Goal: Information Seeking & Learning: Learn about a topic

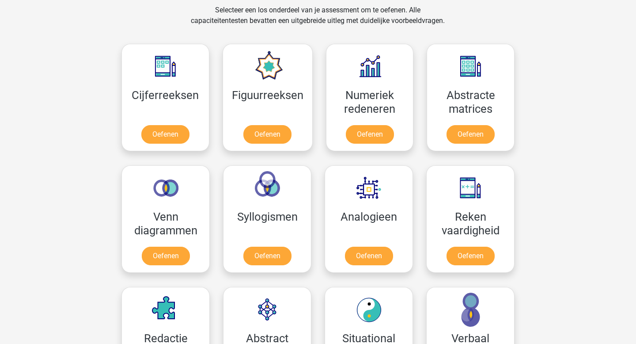
scroll to position [370, 0]
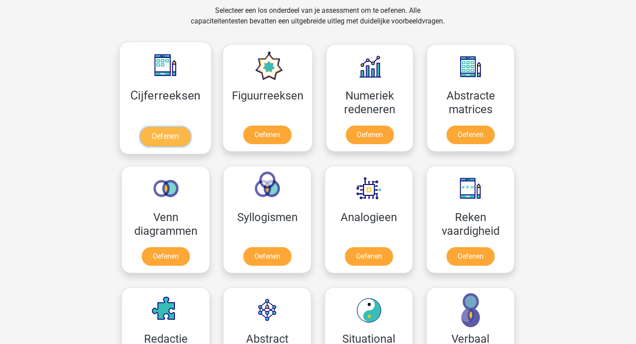
click at [177, 132] on link "Oefenen" at bounding box center [165, 136] width 50 height 19
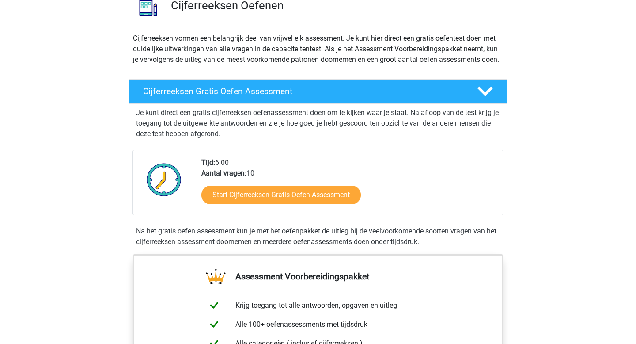
scroll to position [83, 0]
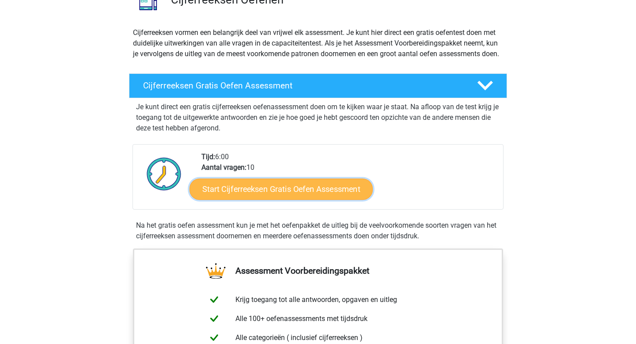
click at [291, 197] on link "Start Cijferreeksen Gratis Oefen Assessment" at bounding box center [280, 188] width 183 height 21
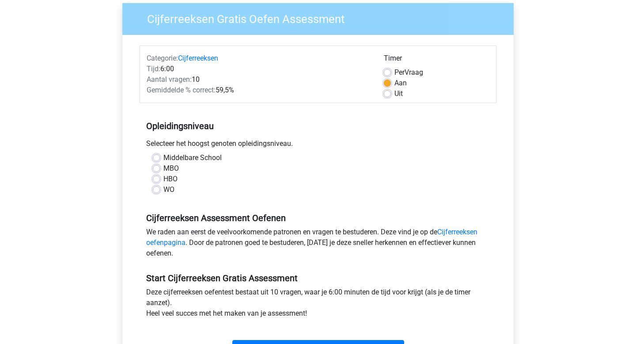
scroll to position [89, 0]
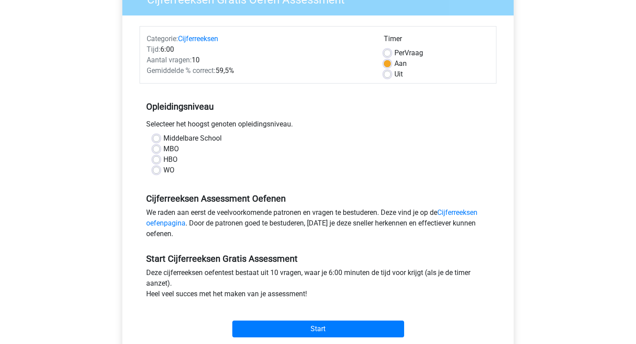
click at [171, 163] on label "HBO" at bounding box center [170, 159] width 14 height 11
click at [160, 163] on input "HBO" at bounding box center [156, 158] width 7 height 9
radio input "true"
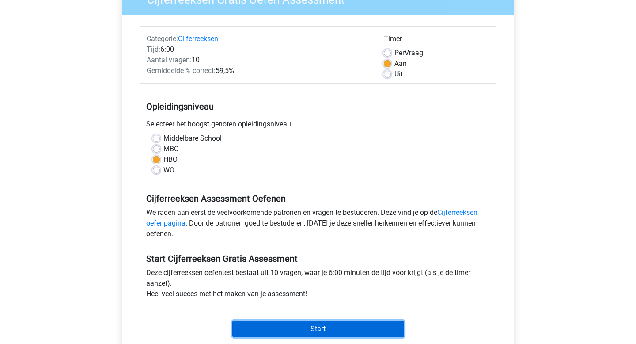
click at [306, 324] on input "Start" at bounding box center [318, 328] width 172 height 17
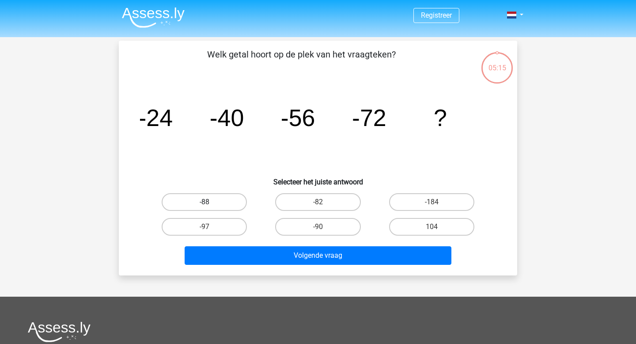
click at [216, 203] on label "-88" at bounding box center [204, 202] width 85 height 18
click at [210, 203] on input "-88" at bounding box center [207, 205] width 6 height 6
radio input "true"
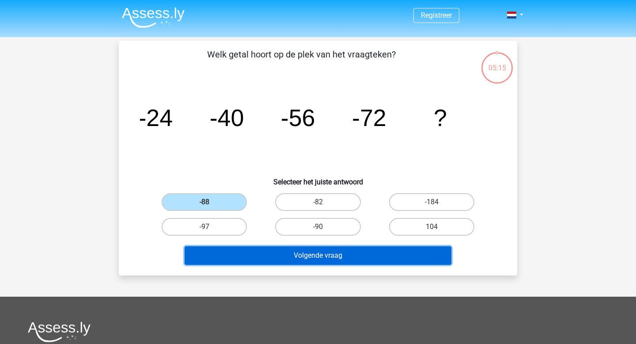
click at [245, 257] on button "Volgende vraag" at bounding box center [318, 255] width 267 height 19
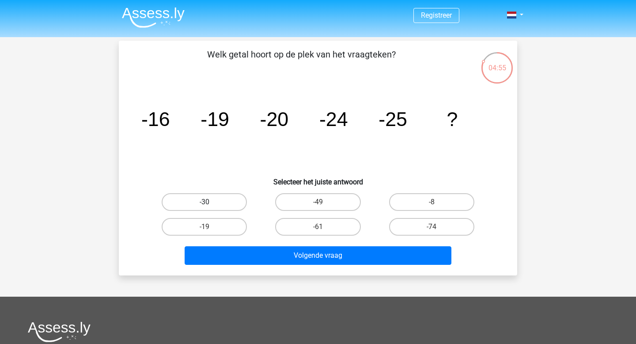
click at [237, 206] on label "-30" at bounding box center [204, 202] width 85 height 18
click at [210, 206] on input "-30" at bounding box center [207, 205] width 6 height 6
radio input "true"
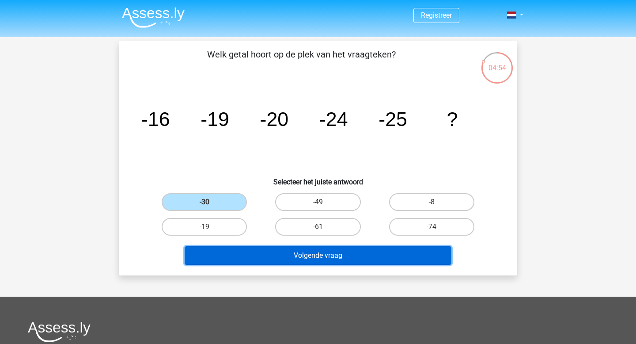
click at [268, 250] on button "Volgende vraag" at bounding box center [318, 255] width 267 height 19
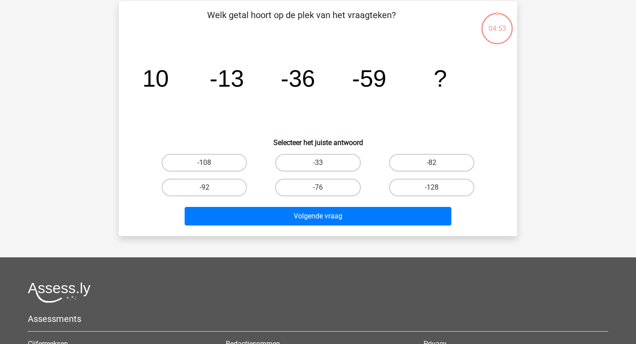
scroll to position [41, 0]
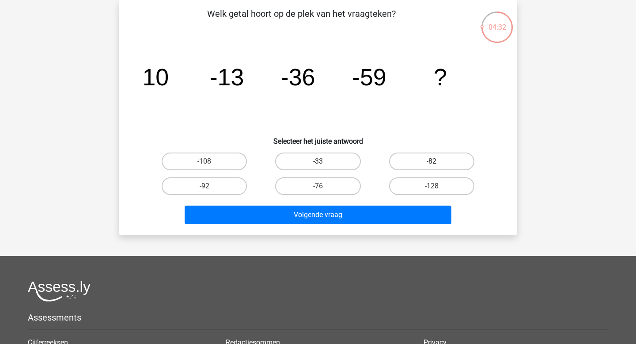
click at [393, 160] on label "-82" at bounding box center [431, 161] width 85 height 18
click at [431, 161] on input "-82" at bounding box center [434, 164] width 6 height 6
radio input "true"
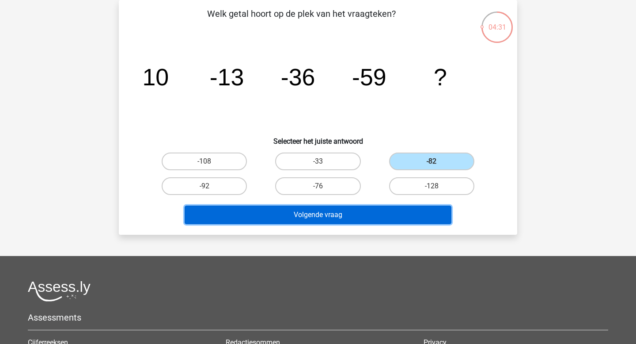
click at [383, 210] on button "Volgende vraag" at bounding box center [318, 214] width 267 height 19
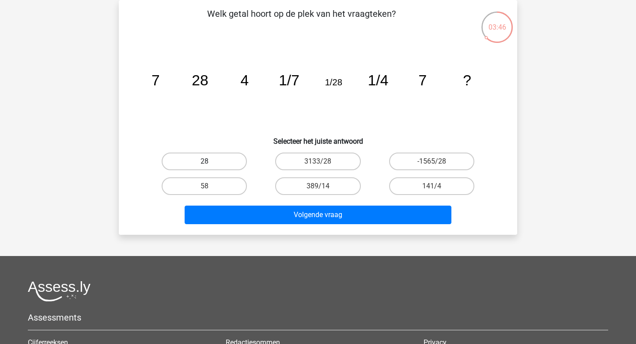
click at [231, 155] on label "28" at bounding box center [204, 161] width 85 height 18
click at [210, 161] on input "28" at bounding box center [207, 164] width 6 height 6
radio input "true"
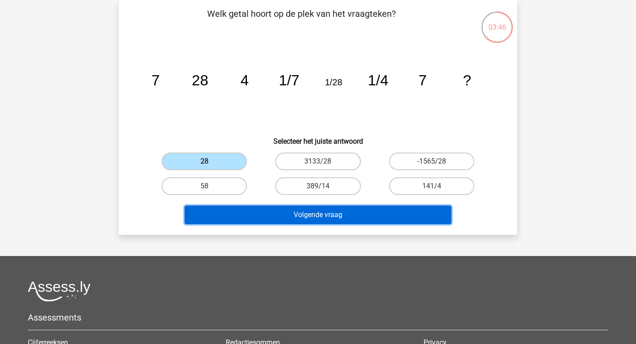
click at [272, 214] on button "Volgende vraag" at bounding box center [318, 214] width 267 height 19
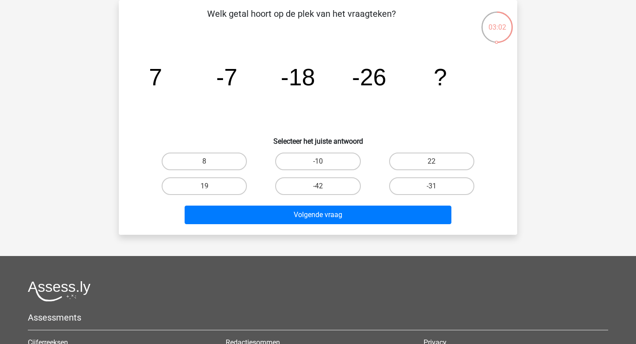
click at [413, 175] on div "-31" at bounding box center [431, 186] width 113 height 25
click at [413, 178] on label "-31" at bounding box center [431, 186] width 85 height 18
click at [431, 186] on input "-31" at bounding box center [434, 189] width 6 height 6
radio input "true"
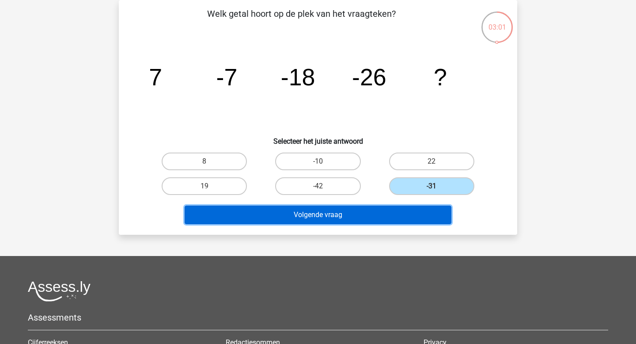
click at [410, 212] on button "Volgende vraag" at bounding box center [318, 214] width 267 height 19
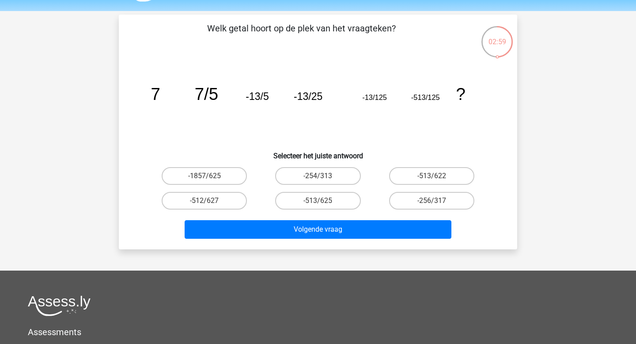
scroll to position [0, 0]
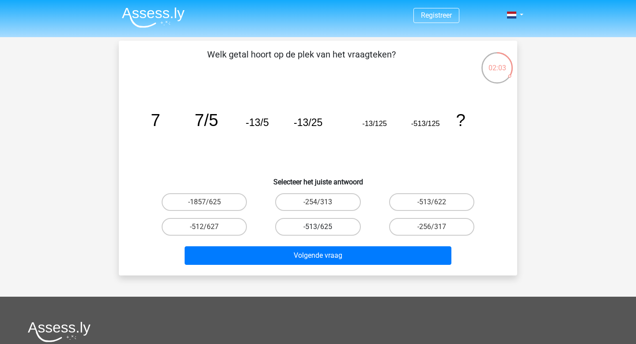
click at [342, 228] on label "-513/625" at bounding box center [317, 227] width 85 height 18
click at [324, 228] on input "-513/625" at bounding box center [321, 230] width 6 height 6
radio input "true"
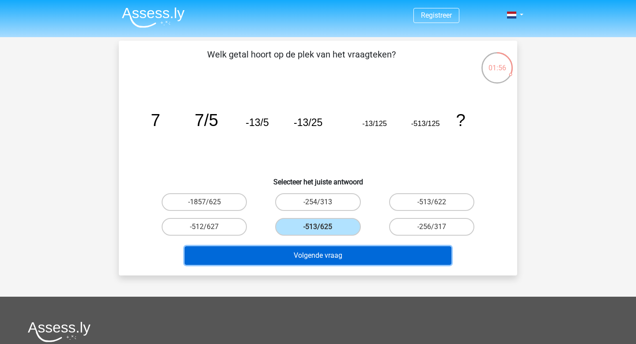
click at [345, 249] on button "Volgende vraag" at bounding box center [318, 255] width 267 height 19
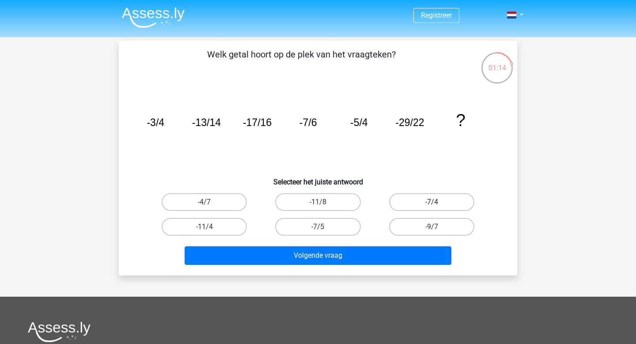
click at [404, 203] on label "-7/4" at bounding box center [431, 202] width 85 height 18
click at [431, 203] on input "-7/4" at bounding box center [434, 205] width 6 height 6
radio input "true"
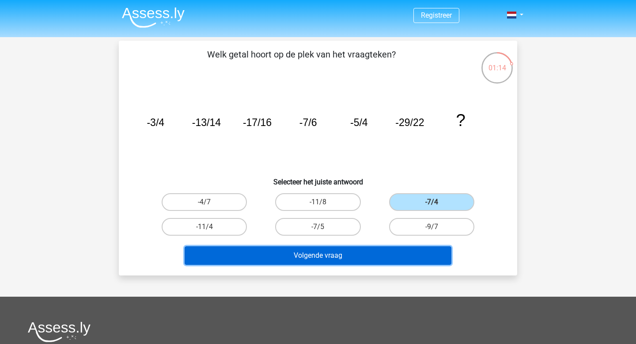
click at [389, 250] on button "Volgende vraag" at bounding box center [318, 255] width 267 height 19
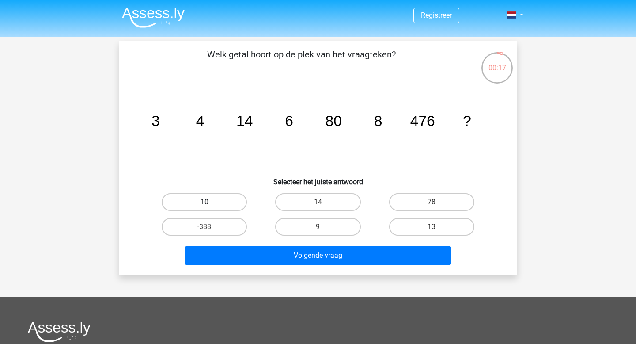
click at [219, 206] on label "10" at bounding box center [204, 202] width 85 height 18
click at [210, 206] on input "10" at bounding box center [207, 205] width 6 height 6
radio input "true"
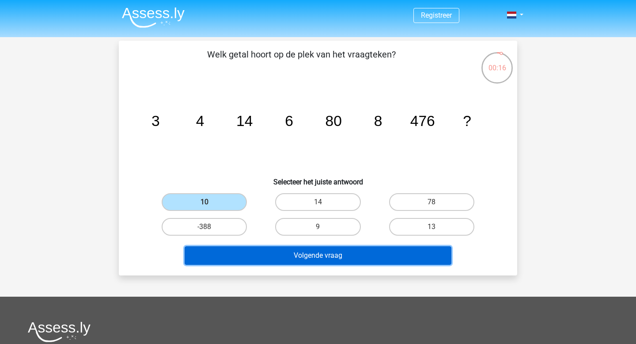
click at [272, 252] on button "Volgende vraag" at bounding box center [318, 255] width 267 height 19
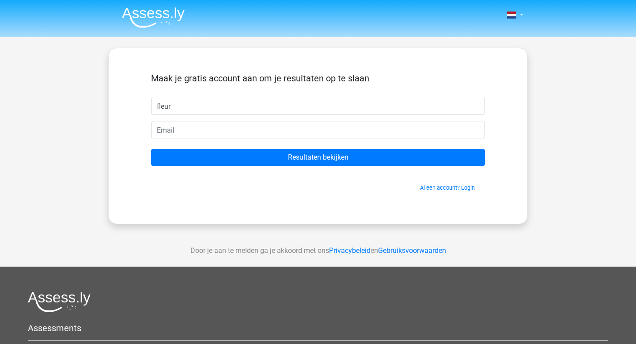
type input "fleur"
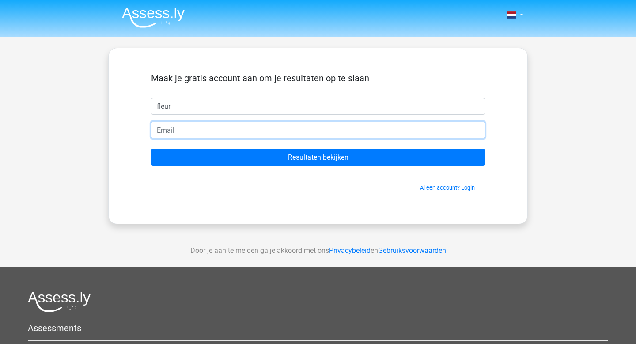
click at [281, 128] on input "email" at bounding box center [318, 129] width 334 height 17
type input "[EMAIL_ADDRESS][DOMAIN_NAME]"
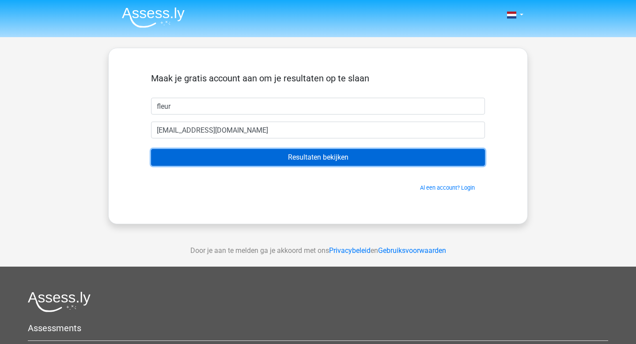
click at [275, 156] on input "Resultaten bekijken" at bounding box center [318, 157] width 334 height 17
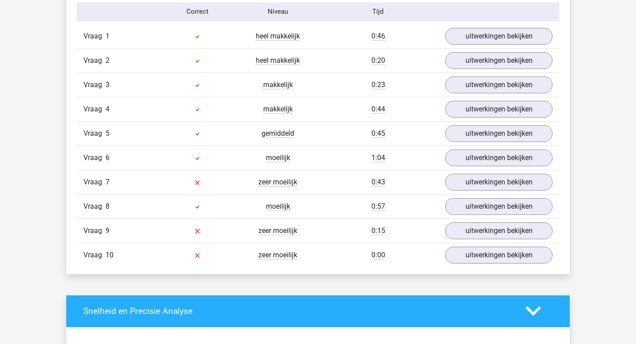
scroll to position [737, 0]
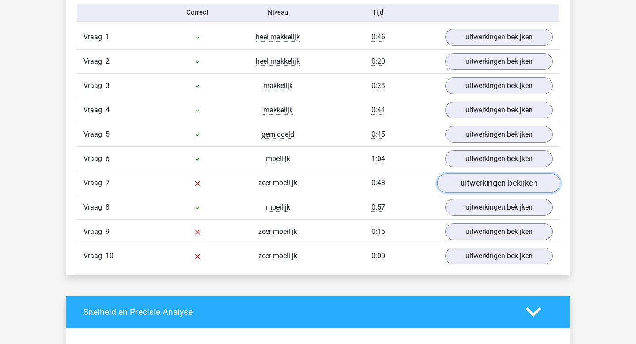
click at [454, 180] on link "uitwerkingen bekijken" at bounding box center [498, 182] width 123 height 19
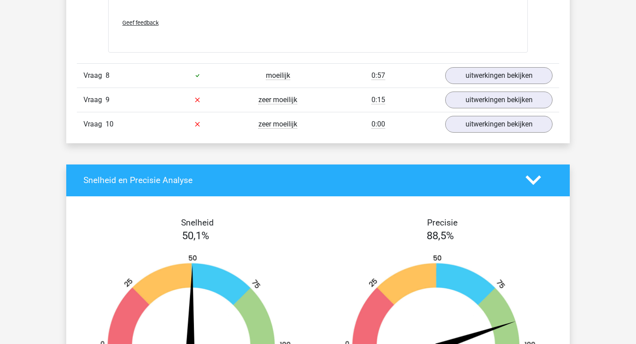
scroll to position [1413, 0]
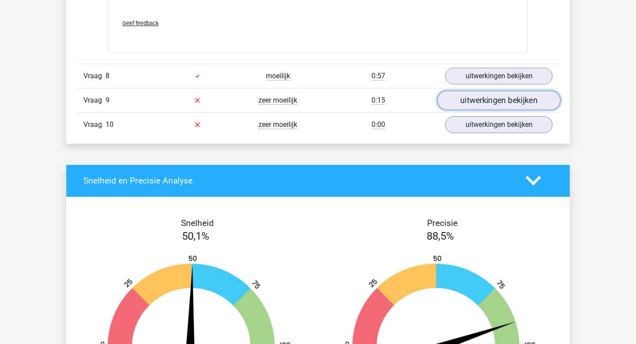
click at [503, 102] on link "uitwerkingen bekijken" at bounding box center [498, 100] width 123 height 19
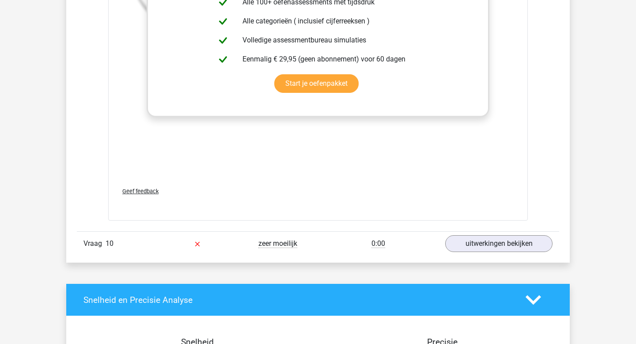
scroll to position [1844, 0]
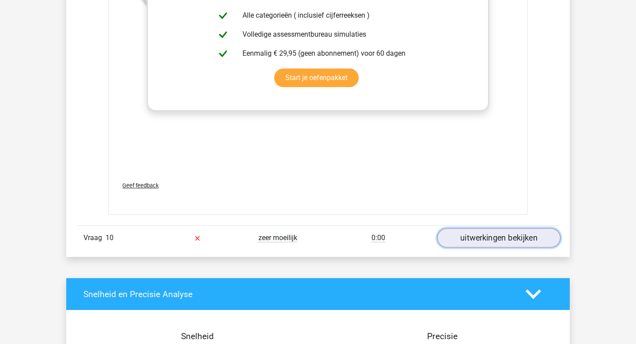
click at [481, 234] on link "uitwerkingen bekijken" at bounding box center [498, 237] width 123 height 19
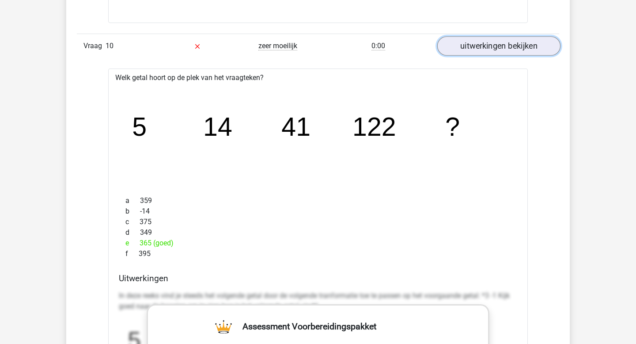
scroll to position [2044, 0]
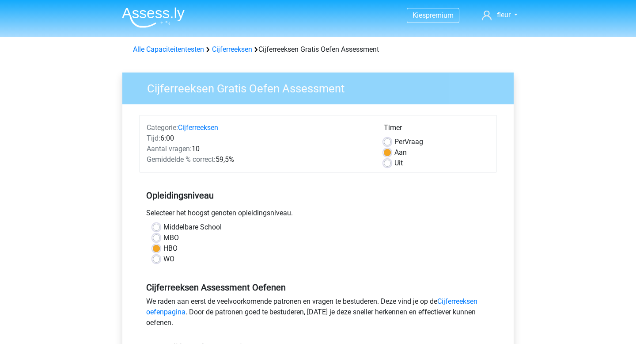
scroll to position [89, 0]
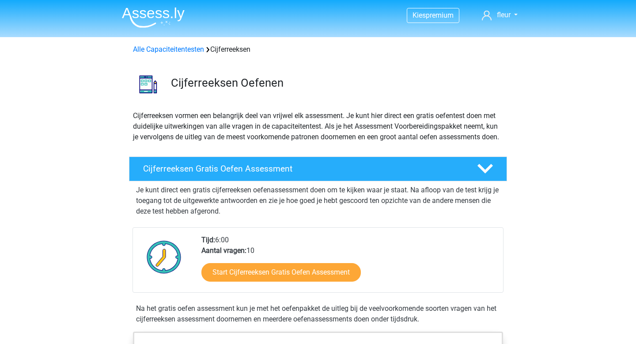
scroll to position [83, 0]
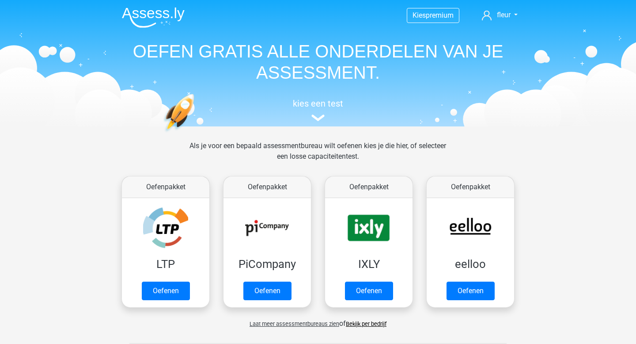
scroll to position [370, 0]
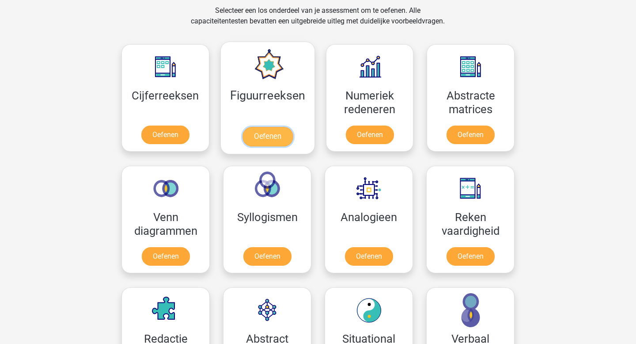
click at [269, 142] on link "Oefenen" at bounding box center [267, 136] width 50 height 19
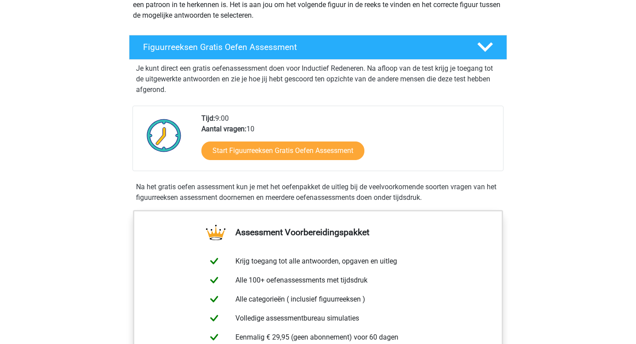
scroll to position [103, 0]
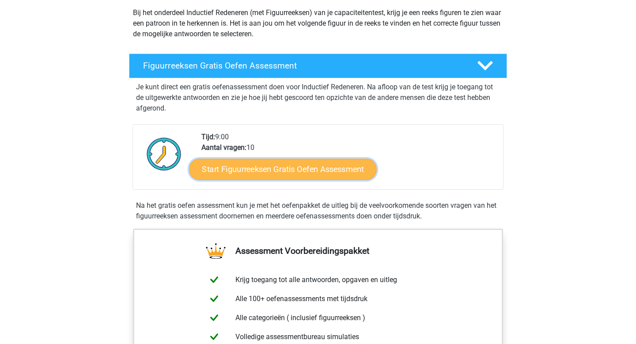
click at [270, 174] on link "Start Figuurreeksen Gratis Oefen Assessment" at bounding box center [282, 168] width 187 height 21
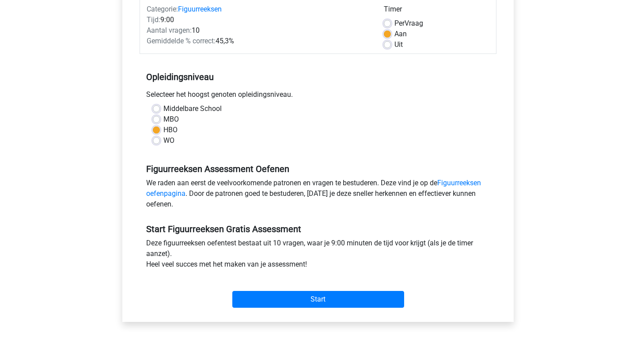
scroll to position [59, 0]
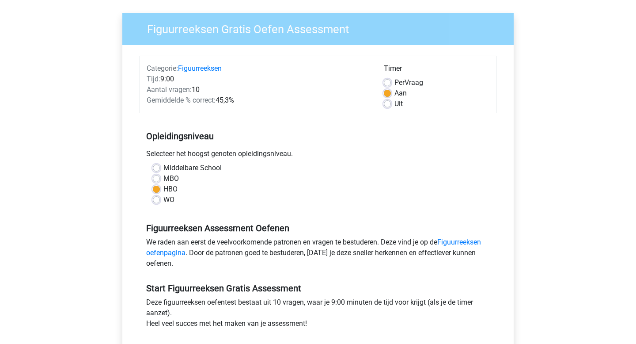
click at [398, 83] on span "Per" at bounding box center [399, 82] width 10 height 8
click at [391, 83] on input "Per Vraag" at bounding box center [387, 81] width 7 height 9
radio input "true"
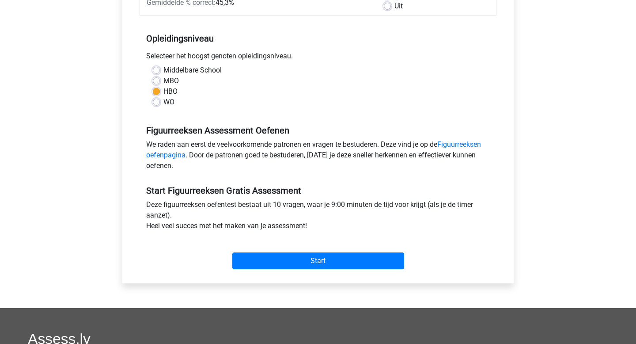
scroll to position [187, 0]
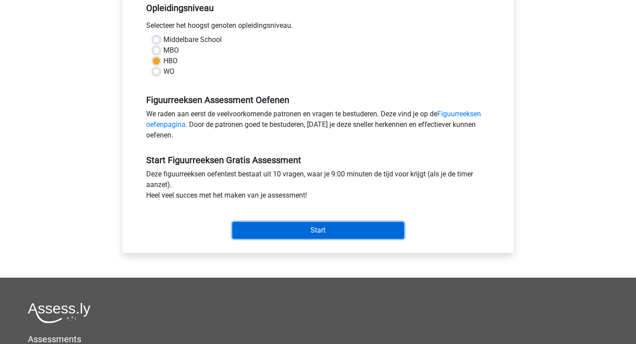
click at [385, 232] on input "Start" at bounding box center [318, 230] width 172 height 17
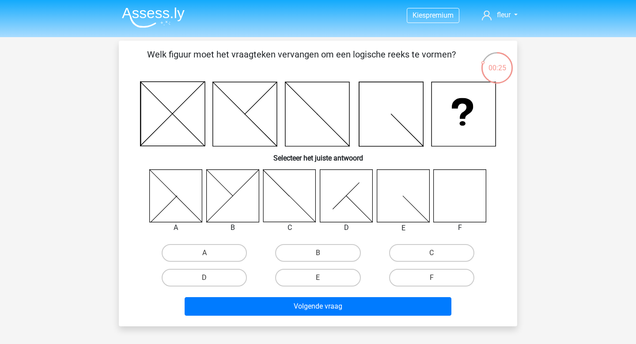
click at [421, 265] on div "F" at bounding box center [431, 277] width 113 height 25
click at [413, 279] on label "F" at bounding box center [431, 277] width 85 height 18
click at [431, 279] on input "F" at bounding box center [434, 280] width 6 height 6
radio input "true"
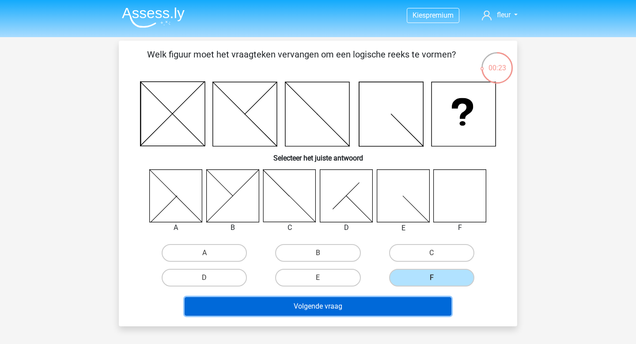
click at [326, 303] on button "Volgende vraag" at bounding box center [318, 306] width 267 height 19
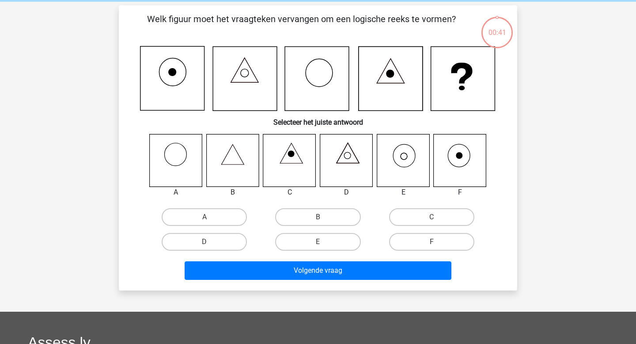
scroll to position [41, 0]
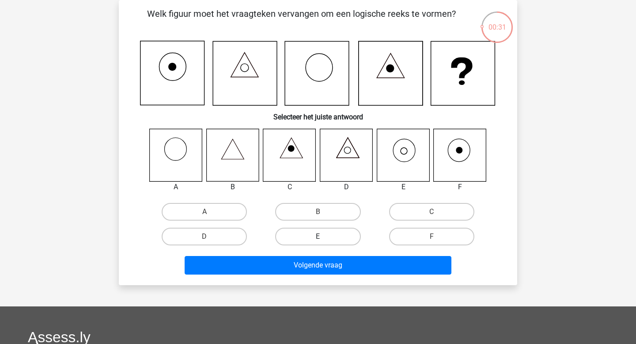
click at [280, 239] on label "E" at bounding box center [317, 236] width 85 height 18
click at [318, 239] on input "E" at bounding box center [321, 239] width 6 height 6
radio input "true"
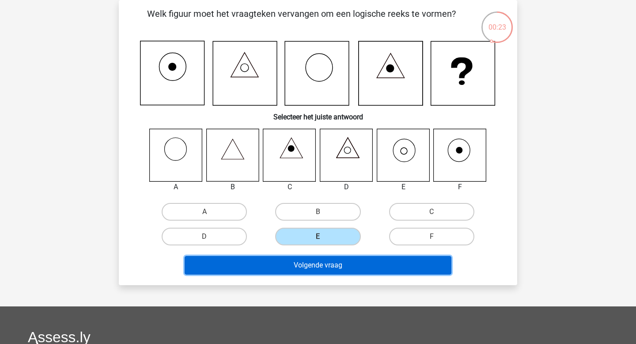
click at [289, 270] on button "Volgende vraag" at bounding box center [318, 265] width 267 height 19
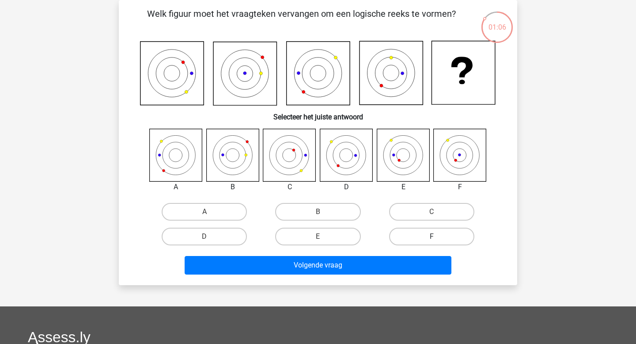
click at [451, 235] on label "F" at bounding box center [431, 236] width 85 height 18
click at [437, 236] on input "F" at bounding box center [434, 239] width 6 height 6
radio input "true"
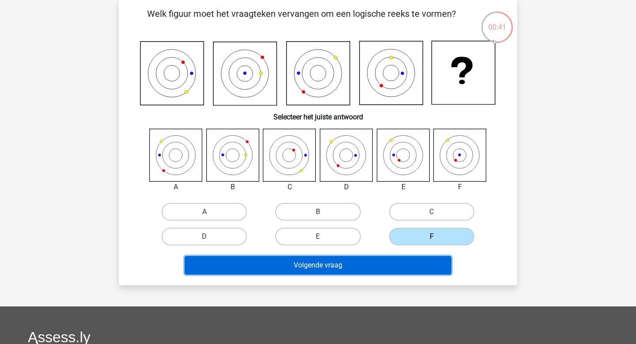
click at [385, 269] on button "Volgende vraag" at bounding box center [318, 265] width 267 height 19
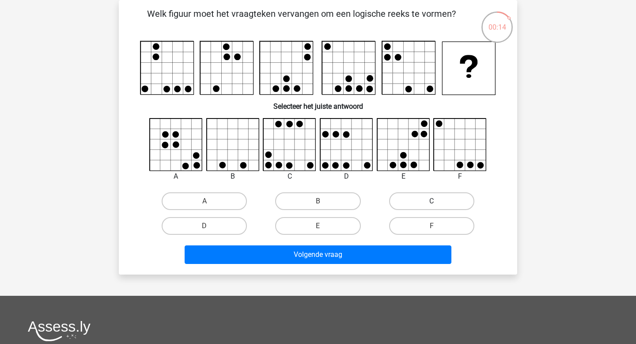
click at [432, 199] on label "C" at bounding box center [431, 201] width 85 height 18
click at [432, 201] on input "C" at bounding box center [434, 204] width 6 height 6
radio input "true"
click at [310, 227] on label "E" at bounding box center [317, 226] width 85 height 18
click at [318, 227] on input "E" at bounding box center [321, 229] width 6 height 6
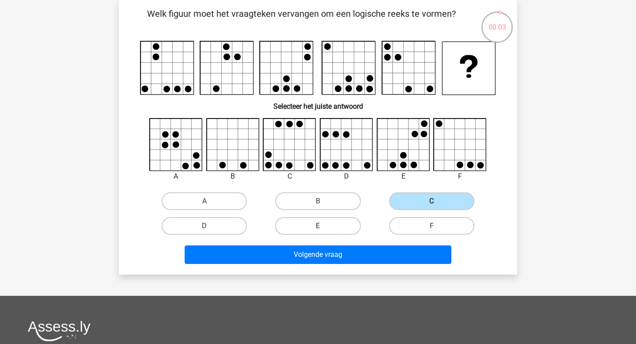
radio input "true"
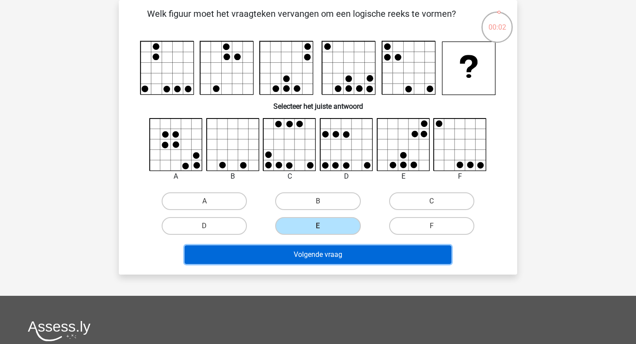
click at [312, 252] on button "Volgende vraag" at bounding box center [318, 254] width 267 height 19
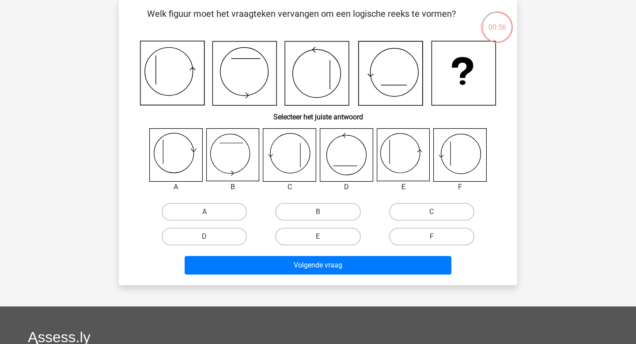
click at [413, 168] on icon at bounding box center [403, 154] width 53 height 53
click at [328, 236] on label "E" at bounding box center [317, 236] width 85 height 18
click at [324, 236] on input "E" at bounding box center [321, 239] width 6 height 6
radio input "true"
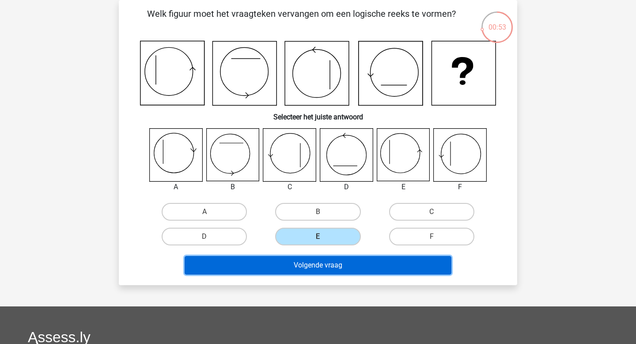
click at [336, 264] on button "Volgende vraag" at bounding box center [318, 265] width 267 height 19
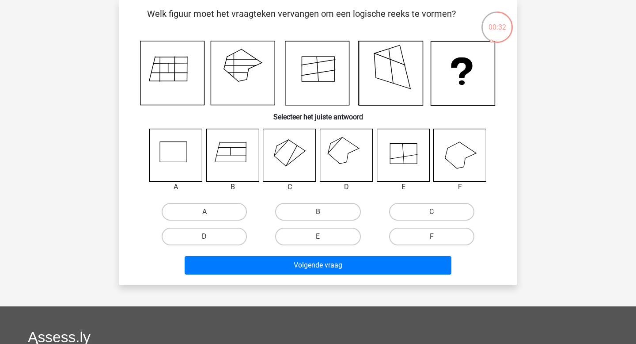
click at [349, 163] on icon at bounding box center [346, 154] width 53 height 53
click at [231, 234] on label "D" at bounding box center [204, 236] width 85 height 18
click at [210, 236] on input "D" at bounding box center [207, 239] width 6 height 6
radio input "true"
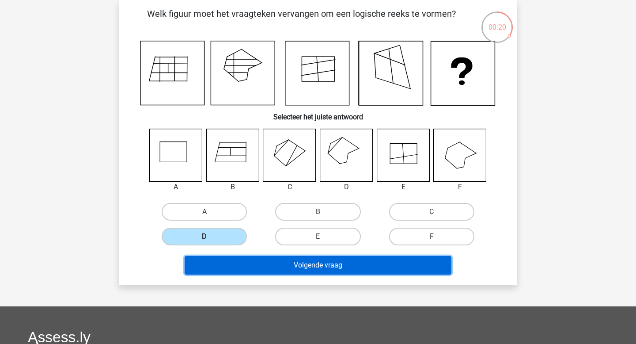
click at [286, 266] on button "Volgende vraag" at bounding box center [318, 265] width 267 height 19
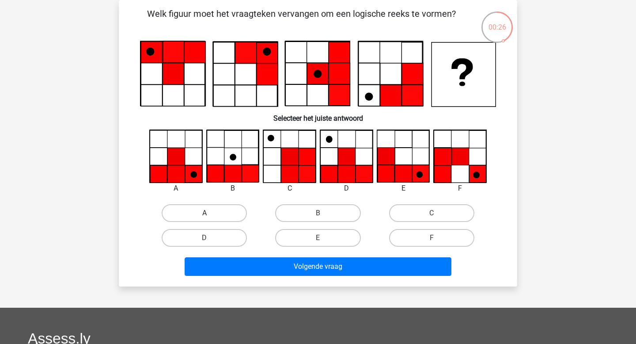
click at [215, 211] on label "A" at bounding box center [204, 213] width 85 height 18
click at [210, 213] on input "A" at bounding box center [207, 216] width 6 height 6
radio input "true"
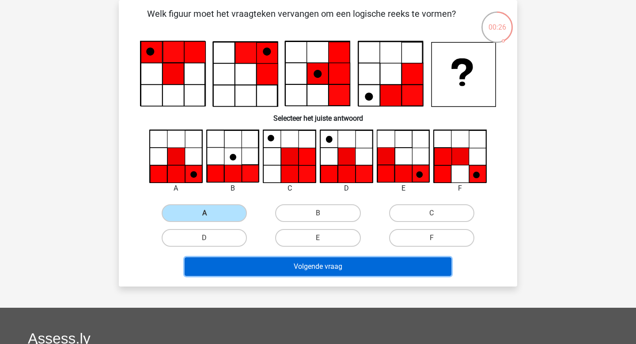
click at [292, 272] on button "Volgende vraag" at bounding box center [318, 266] width 267 height 19
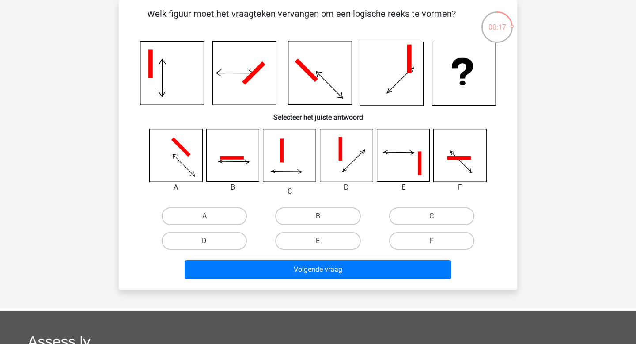
click at [227, 218] on label "A" at bounding box center [204, 216] width 85 height 18
click at [210, 218] on input "A" at bounding box center [207, 219] width 6 height 6
radio input "true"
click at [340, 238] on label "E" at bounding box center [317, 241] width 85 height 18
click at [324, 241] on input "E" at bounding box center [321, 244] width 6 height 6
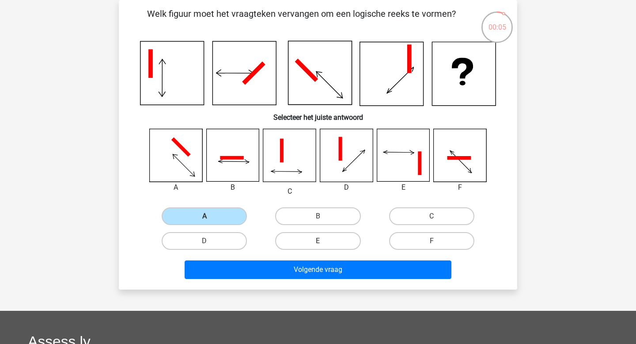
radio input "true"
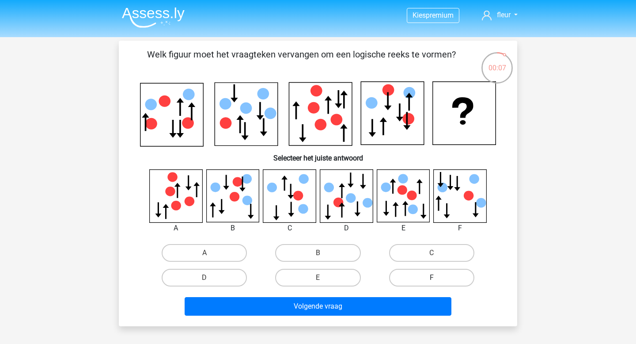
click at [412, 274] on label "F" at bounding box center [431, 277] width 85 height 18
click at [431, 277] on input "F" at bounding box center [434, 280] width 6 height 6
radio input "true"
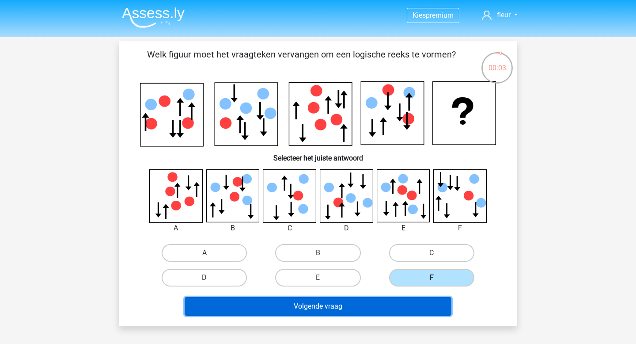
click at [336, 304] on button "Volgende vraag" at bounding box center [318, 306] width 267 height 19
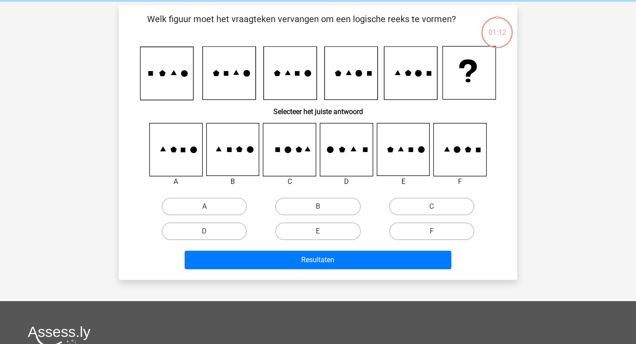
scroll to position [41, 0]
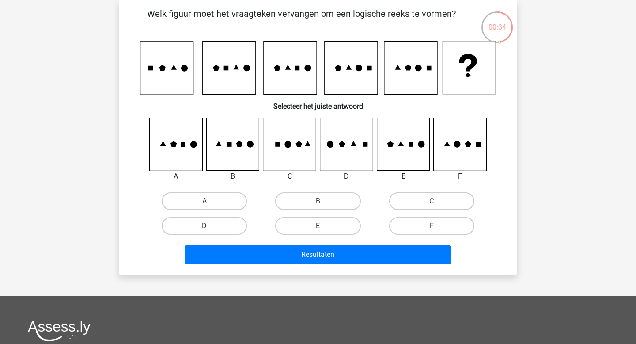
click at [413, 225] on label "F" at bounding box center [431, 226] width 85 height 18
click at [431, 226] on input "F" at bounding box center [434, 229] width 6 height 6
radio input "true"
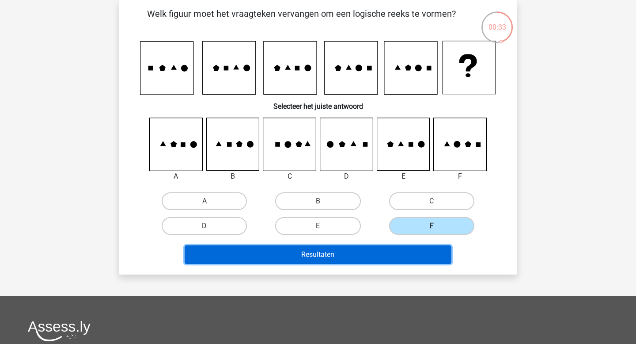
click at [370, 257] on button "Resultaten" at bounding box center [318, 254] width 267 height 19
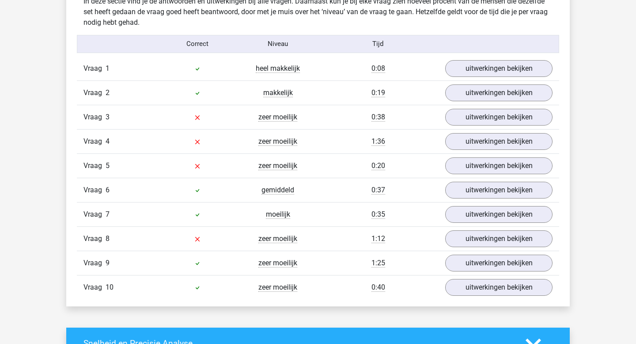
scroll to position [692, 0]
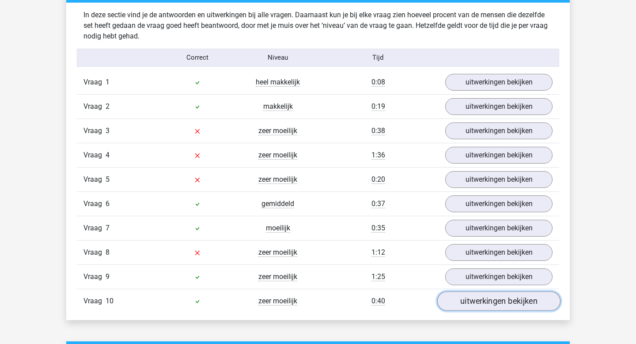
click at [472, 301] on link "uitwerkingen bekijken" at bounding box center [498, 300] width 123 height 19
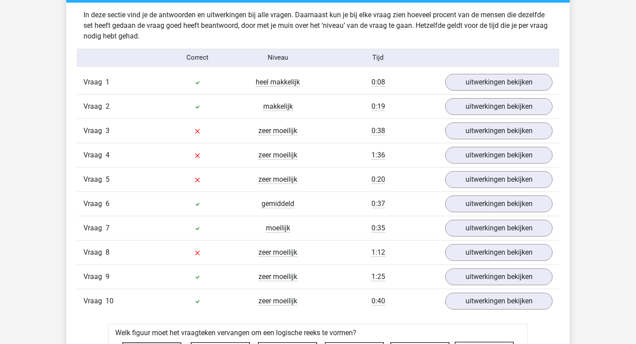
click at [470, 253] on link "uitwerkingen bekijken" at bounding box center [498, 251] width 123 height 19
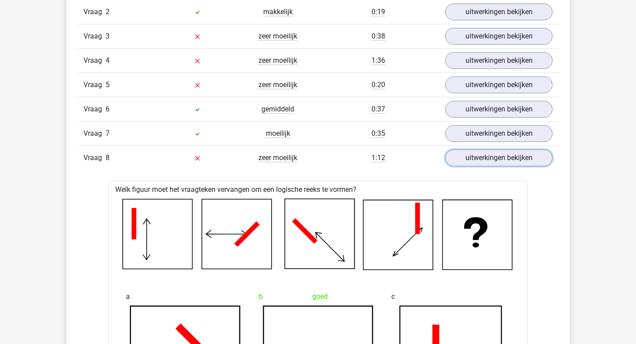
scroll to position [720, 0]
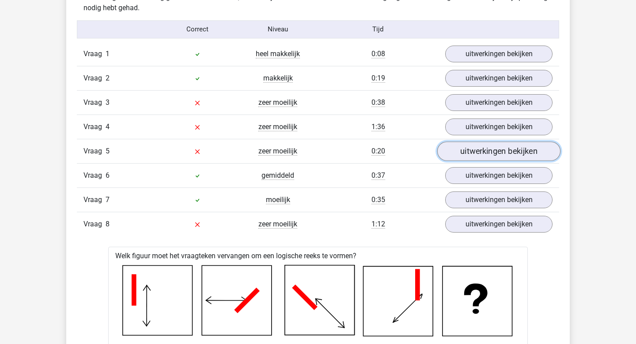
click at [459, 149] on link "uitwerkingen bekijken" at bounding box center [498, 150] width 123 height 19
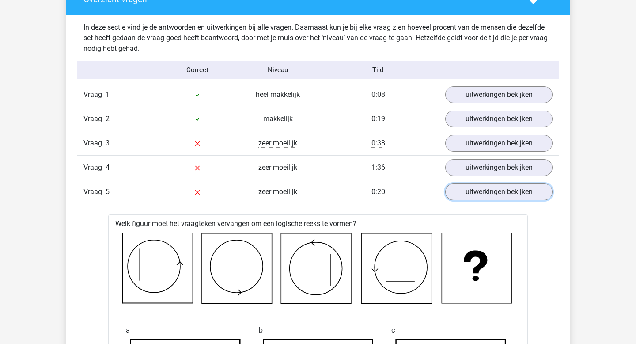
scroll to position [678, 0]
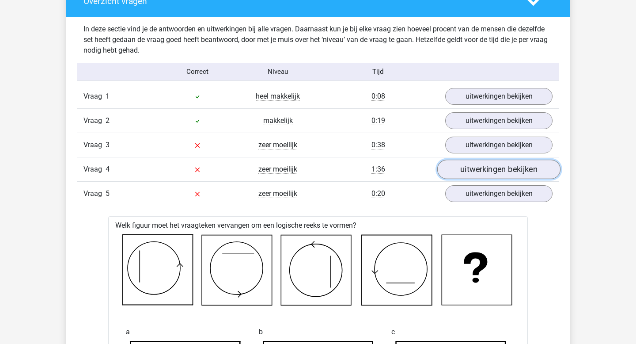
click at [459, 171] on link "uitwerkingen bekijken" at bounding box center [498, 168] width 123 height 19
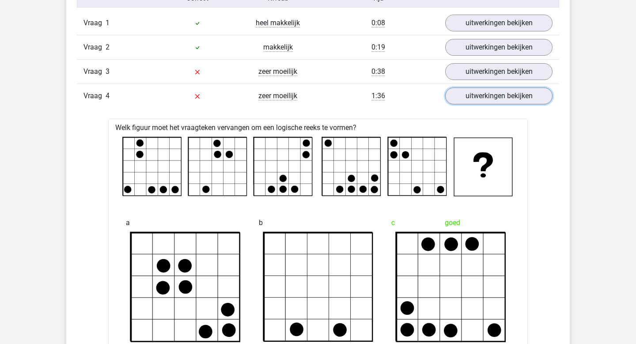
scroll to position [750, 0]
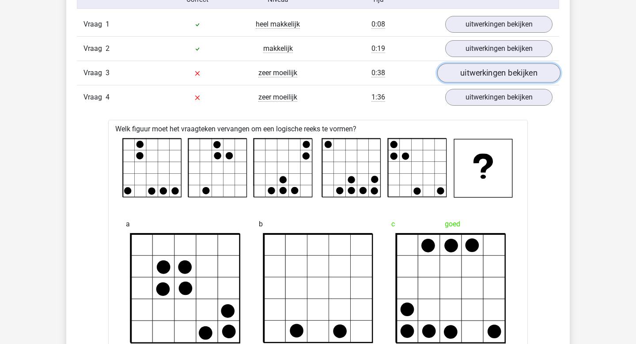
click at [488, 68] on link "uitwerkingen bekijken" at bounding box center [498, 72] width 123 height 19
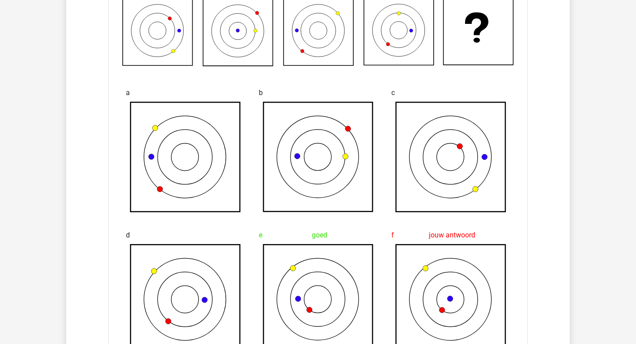
scroll to position [870, 0]
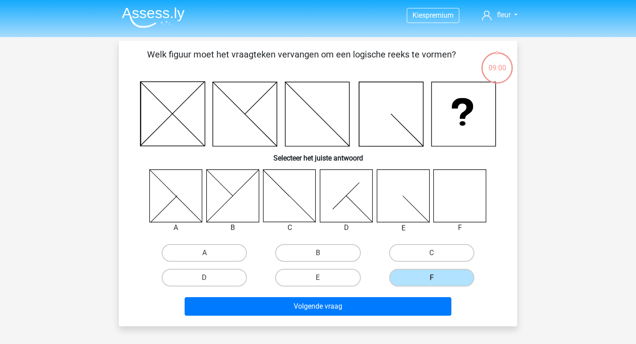
scroll to position [41, 0]
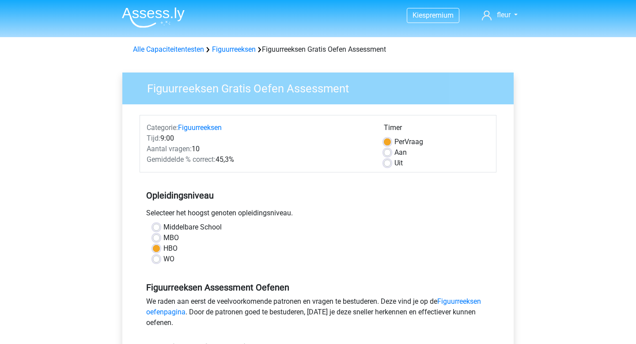
scroll to position [187, 0]
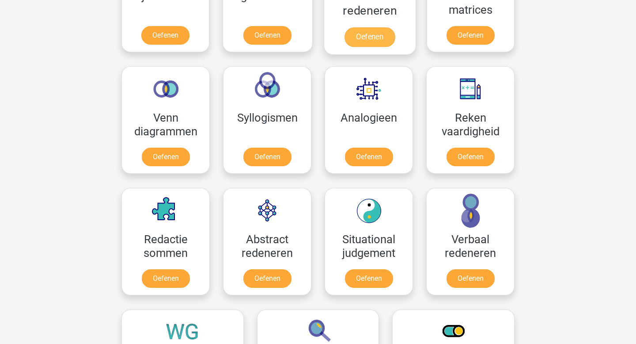
scroll to position [470, 0]
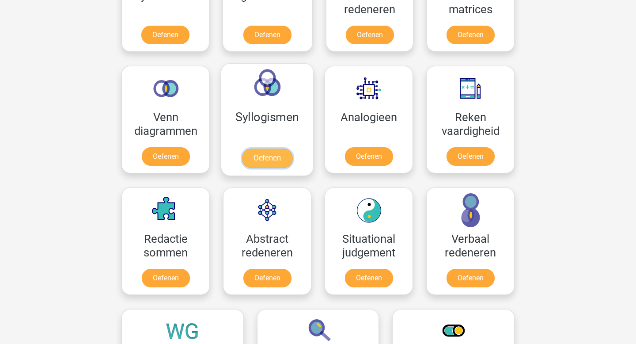
click at [269, 161] on link "Oefenen" at bounding box center [267, 157] width 50 height 19
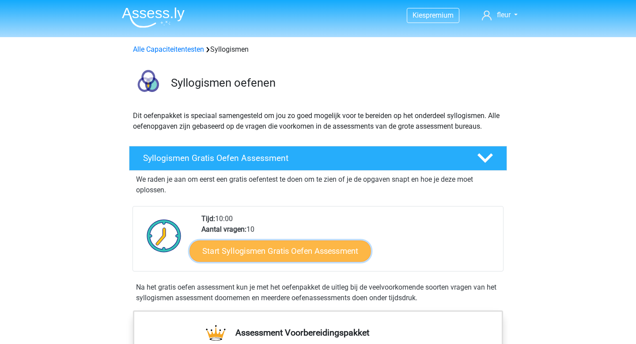
click at [294, 258] on link "Start Syllogismen Gratis Oefen Assessment" at bounding box center [280, 250] width 181 height 21
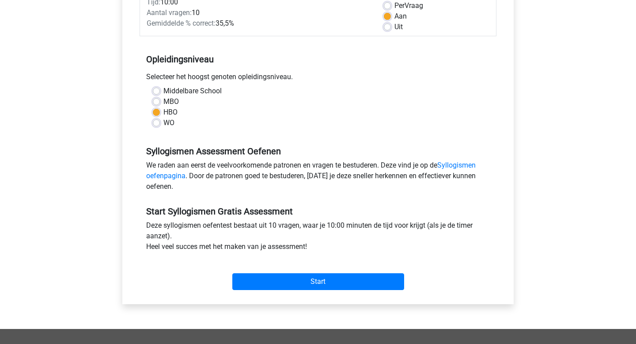
scroll to position [142, 0]
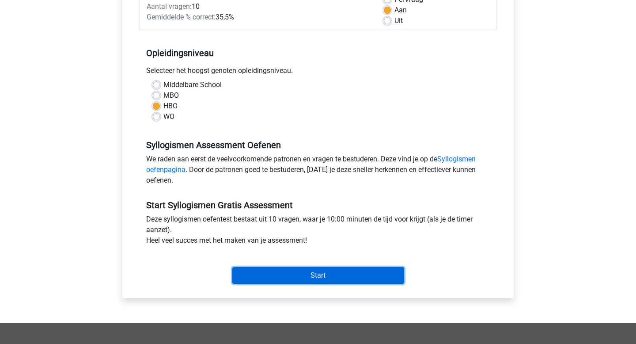
click at [331, 278] on input "Start" at bounding box center [318, 275] width 172 height 17
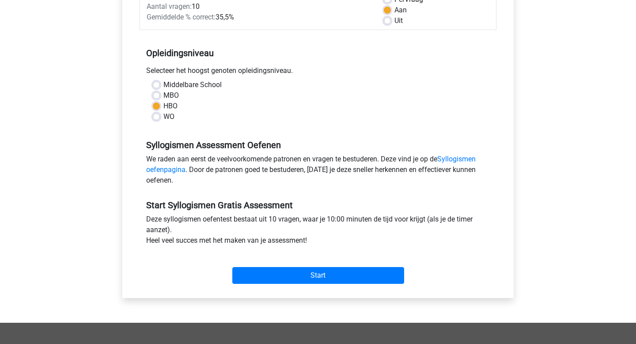
scroll to position [120, 0]
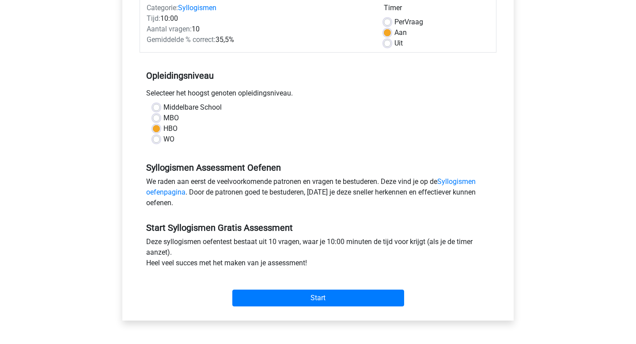
click at [394, 24] on label "Per Vraag" at bounding box center [408, 22] width 29 height 11
click at [390, 24] on input "Per Vraag" at bounding box center [387, 21] width 7 height 9
radio input "true"
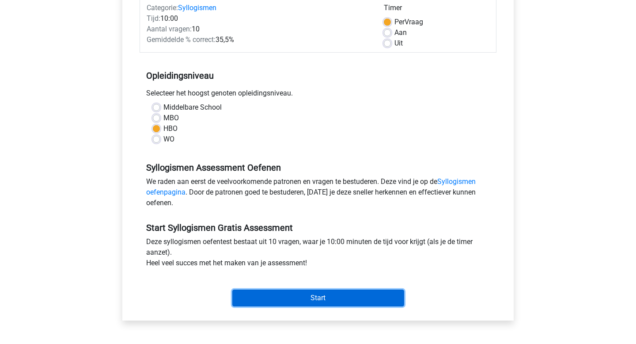
click at [327, 301] on input "Start" at bounding box center [318, 297] width 172 height 17
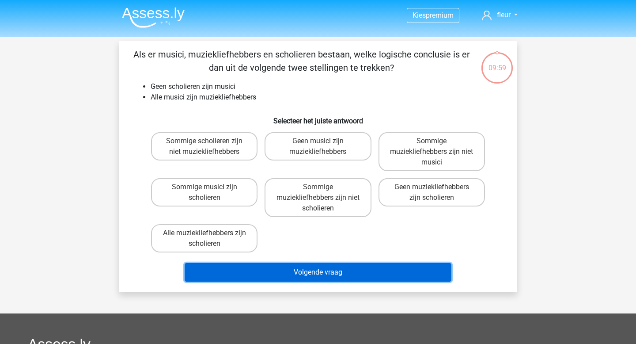
click at [323, 279] on button "Volgende vraag" at bounding box center [318, 272] width 267 height 19
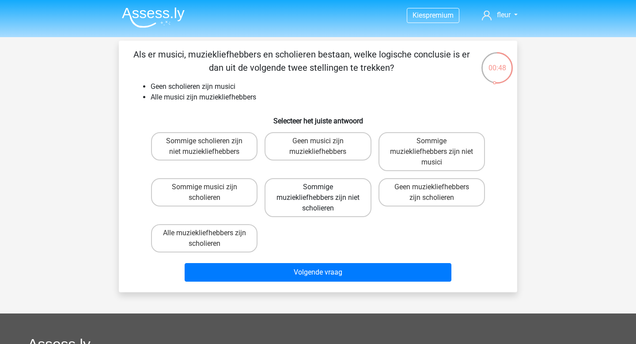
click at [314, 202] on label "Sommige muziekliefhebbers zijn niet scholieren" at bounding box center [318, 197] width 106 height 39
click at [318, 193] on input "Sommige muziekliefhebbers zijn niet scholieren" at bounding box center [321, 190] width 6 height 6
radio input "true"
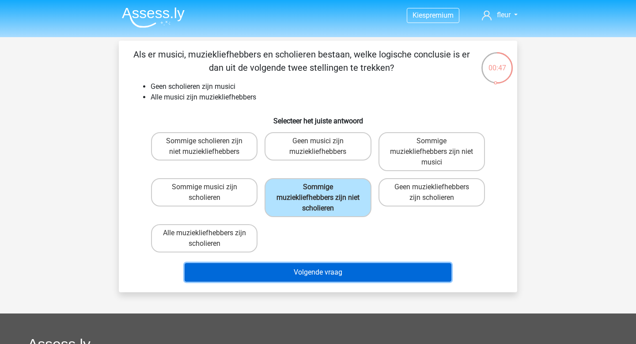
click at [313, 273] on button "Volgende vraag" at bounding box center [318, 272] width 267 height 19
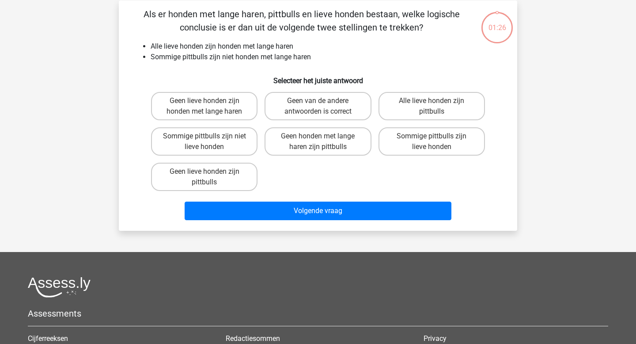
scroll to position [41, 0]
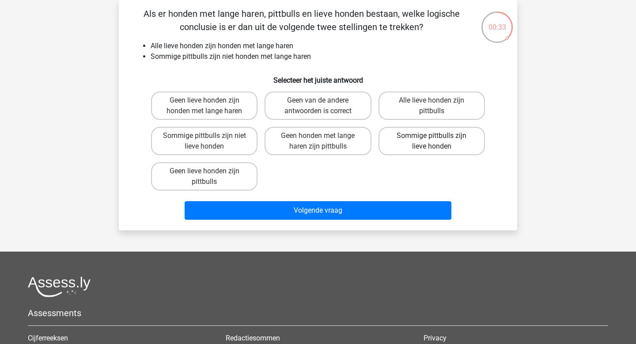
click at [421, 140] on label "Sommige pittbulls zijn lieve honden" at bounding box center [431, 141] width 106 height 28
click at [431, 140] on input "Sommige pittbulls zijn lieve honden" at bounding box center [434, 139] width 6 height 6
radio input "true"
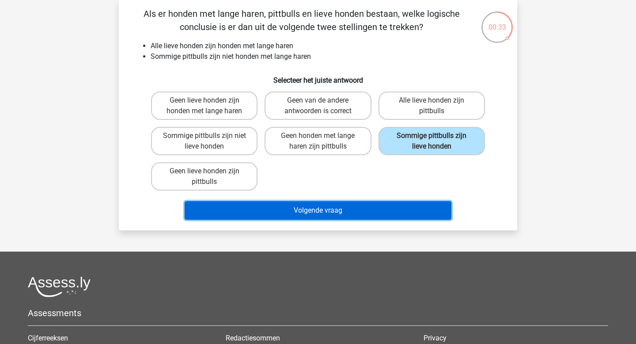
click at [359, 219] on button "Volgende vraag" at bounding box center [318, 210] width 267 height 19
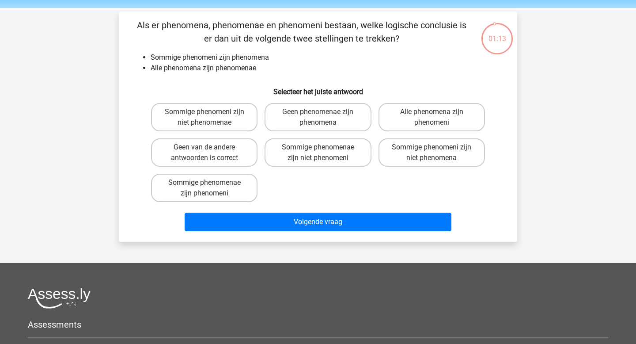
scroll to position [28, 0]
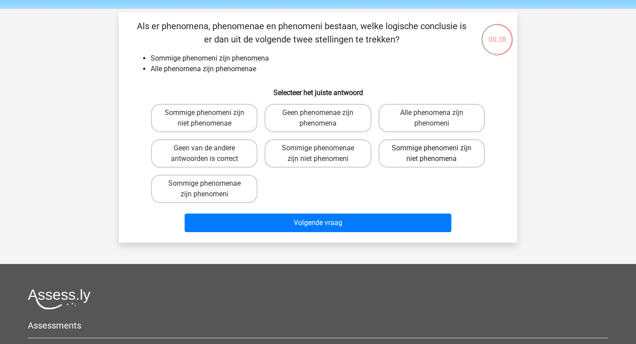
click at [453, 155] on label "Sommige phenomeni zijn niet phenomena" at bounding box center [431, 153] width 106 height 28
click at [437, 154] on input "Sommige phenomeni zijn niet phenomena" at bounding box center [434, 151] width 6 height 6
radio input "true"
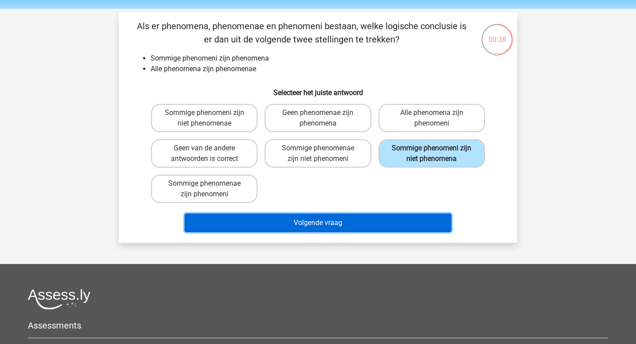
click at [362, 224] on button "Volgende vraag" at bounding box center [318, 222] width 267 height 19
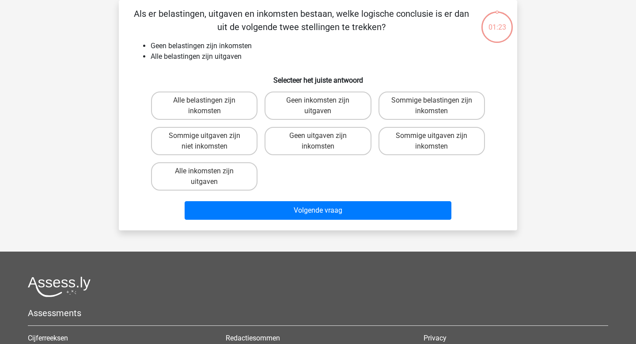
scroll to position [16, 0]
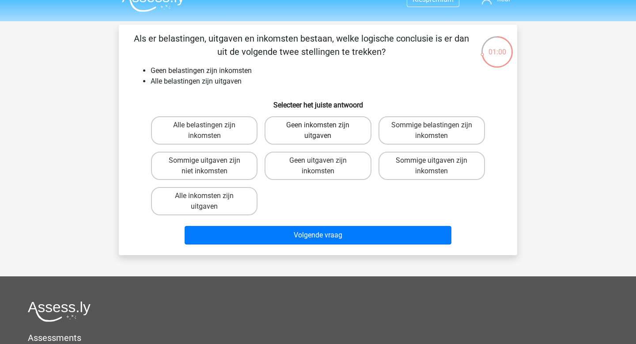
click at [320, 135] on label "Geen inkomsten zijn uitgaven" at bounding box center [318, 130] width 106 height 28
click at [320, 131] on input "Geen inkomsten zijn uitgaven" at bounding box center [321, 128] width 6 height 6
radio input "true"
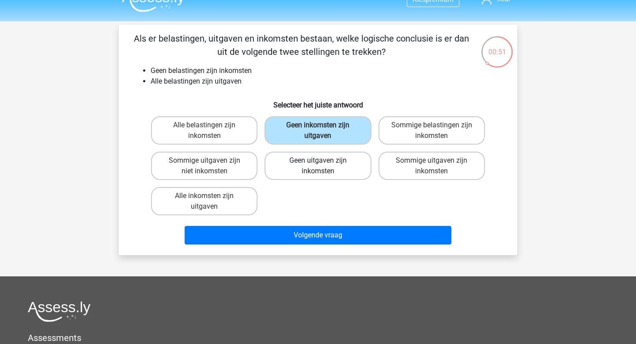
click at [314, 160] on label "Geen uitgaven zijn inkomsten" at bounding box center [318, 165] width 106 height 28
click at [318, 160] on input "Geen uitgaven zijn inkomsten" at bounding box center [321, 163] width 6 height 6
radio input "true"
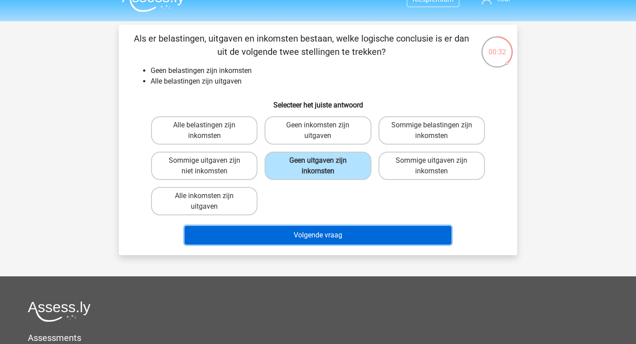
click at [325, 232] on button "Volgende vraag" at bounding box center [318, 235] width 267 height 19
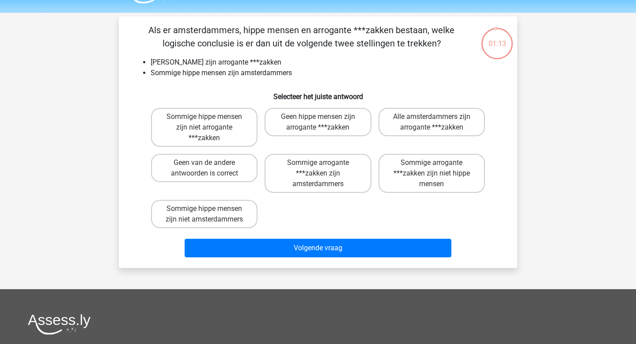
scroll to position [23, 0]
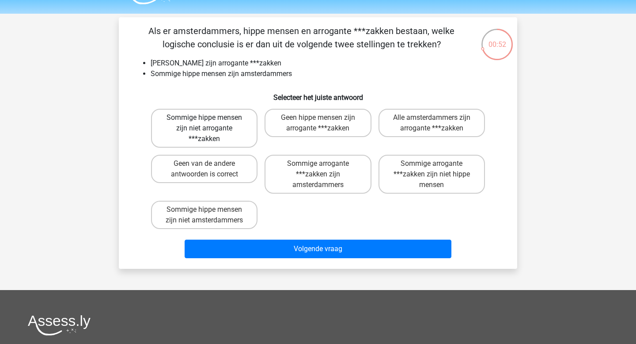
click at [223, 136] on label "Sommige hippe mensen zijn niet arrogante ***zakken" at bounding box center [204, 128] width 106 height 39
click at [210, 123] on input "Sommige hippe mensen zijn niet arrogante ***zakken" at bounding box center [207, 120] width 6 height 6
radio input "true"
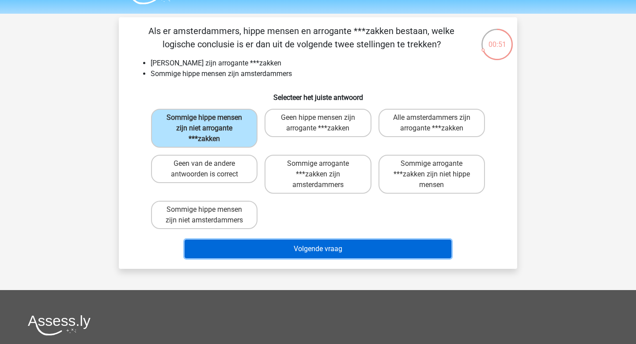
click at [283, 245] on button "Volgende vraag" at bounding box center [318, 248] width 267 height 19
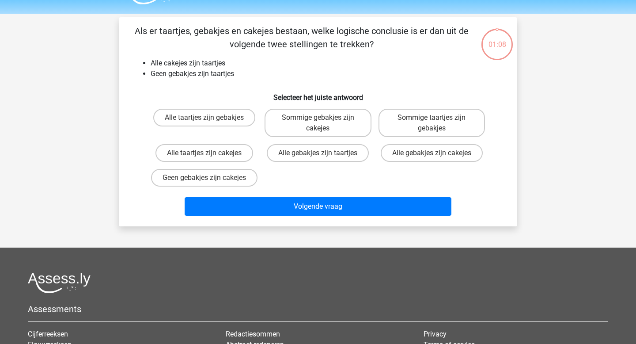
scroll to position [41, 0]
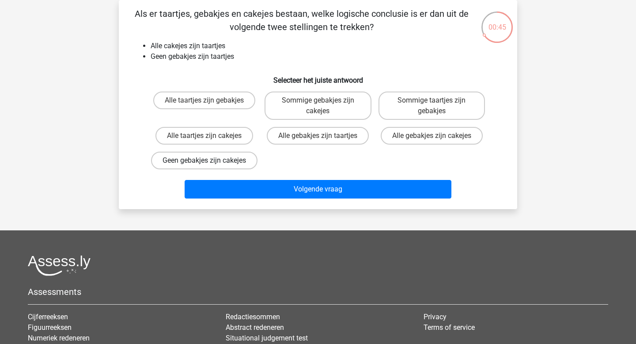
click at [233, 169] on label "Geen gebakjes zijn cakejes" at bounding box center [204, 160] width 106 height 18
click at [210, 166] on input "Geen gebakjes zijn cakejes" at bounding box center [207, 163] width 6 height 6
radio input "true"
click at [254, 223] on div "Kies premium fleur [EMAIL_ADDRESS][DOMAIN_NAME]" at bounding box center [318, 211] width 636 height 504
click at [333, 188] on div "Volgende vraag" at bounding box center [318, 187] width 370 height 29
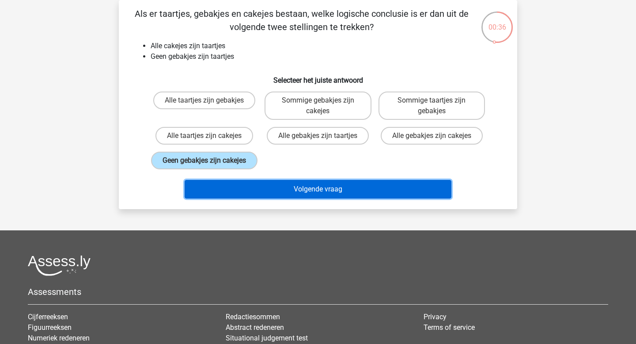
click at [328, 198] on button "Volgende vraag" at bounding box center [318, 189] width 267 height 19
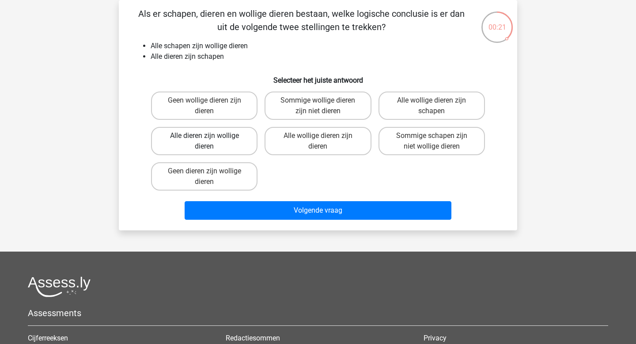
click at [220, 141] on label "Alle dieren zijn wollige dieren" at bounding box center [204, 141] width 106 height 28
click at [210, 141] on input "Alle dieren zijn wollige dieren" at bounding box center [207, 139] width 6 height 6
radio input "true"
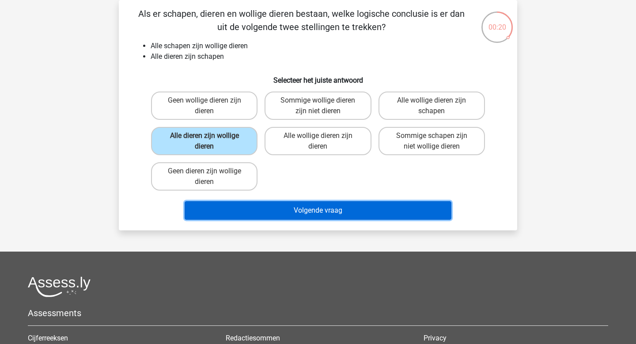
click at [290, 211] on button "Volgende vraag" at bounding box center [318, 210] width 267 height 19
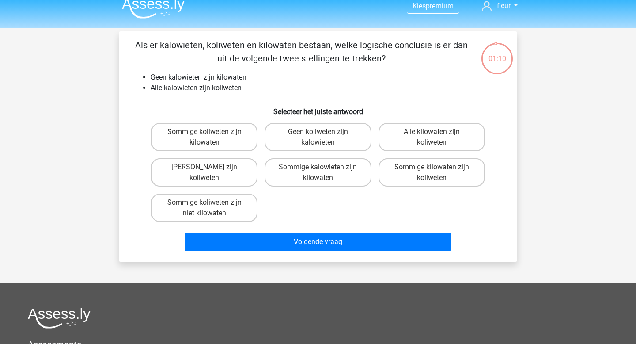
scroll to position [8, 0]
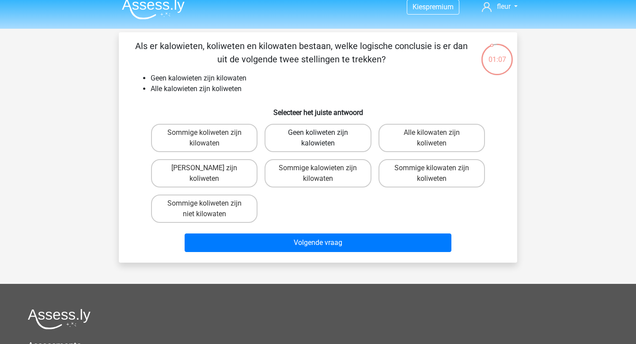
click at [317, 124] on label "Geen koliweten zijn kalowieten" at bounding box center [318, 138] width 106 height 28
click at [318, 132] on input "Geen koliweten zijn kalowieten" at bounding box center [321, 135] width 6 height 6
radio input "true"
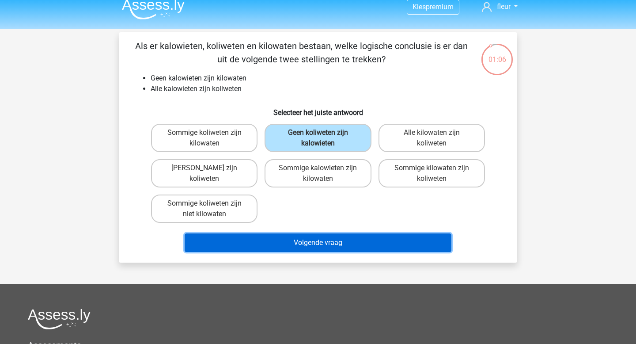
click at [347, 235] on button "Volgende vraag" at bounding box center [318, 242] width 267 height 19
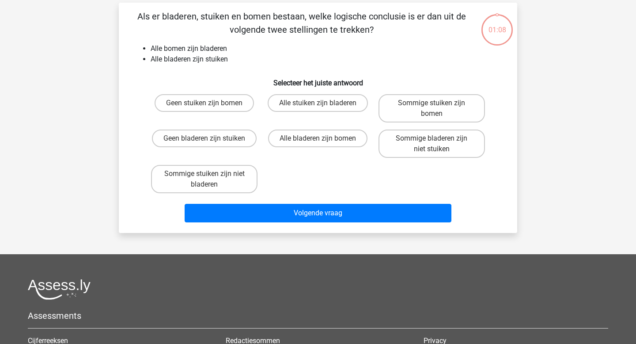
scroll to position [41, 0]
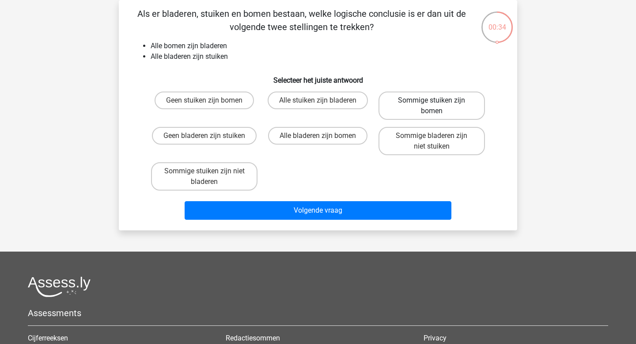
click at [423, 102] on label "Sommige stuiken zijn bomen" at bounding box center [431, 105] width 106 height 28
click at [431, 102] on input "Sommige stuiken zijn bomen" at bounding box center [434, 103] width 6 height 6
radio input "true"
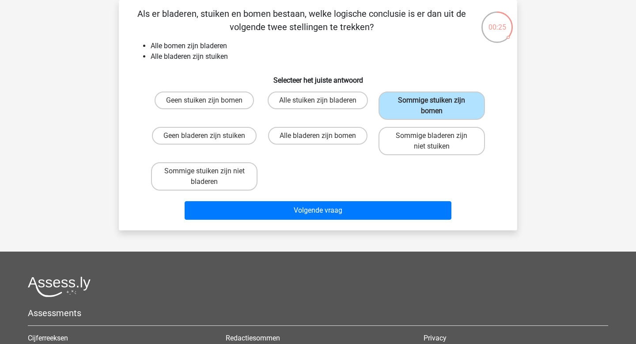
click at [322, 200] on div "Volgende vraag" at bounding box center [318, 208] width 370 height 29
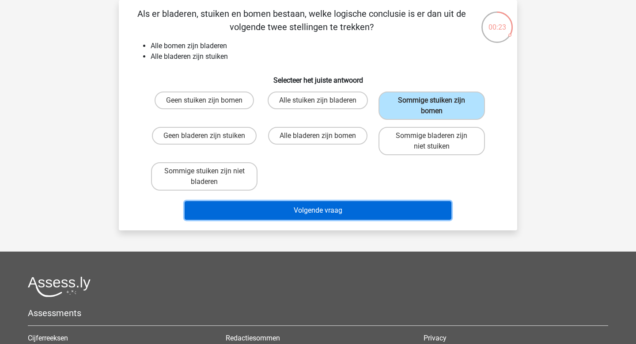
click at [317, 212] on button "Volgende vraag" at bounding box center [318, 210] width 267 height 19
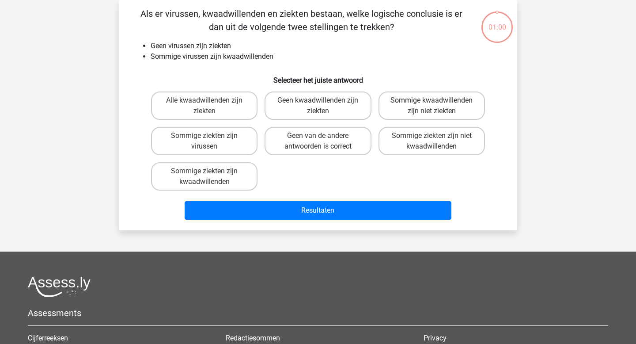
scroll to position [17, 0]
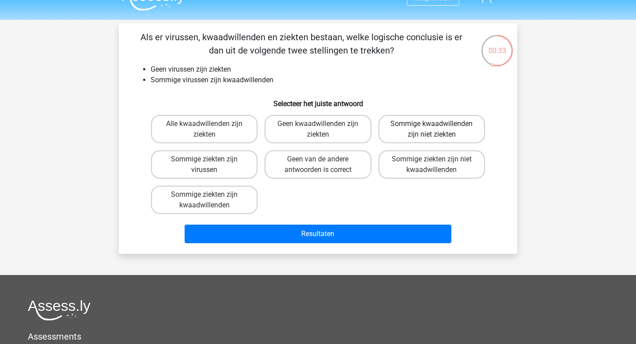
click at [397, 132] on label "Sommige kwaadwillenden zijn niet ziekten" at bounding box center [431, 129] width 106 height 28
click at [431, 129] on input "Sommige kwaadwillenden zijn niet ziekten" at bounding box center [434, 127] width 6 height 6
radio input "true"
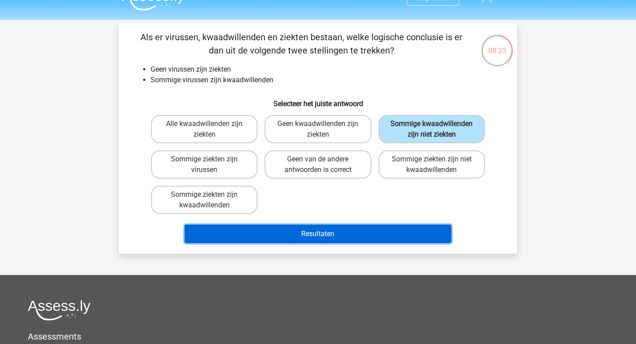
click at [254, 228] on button "Resultaten" at bounding box center [318, 233] width 267 height 19
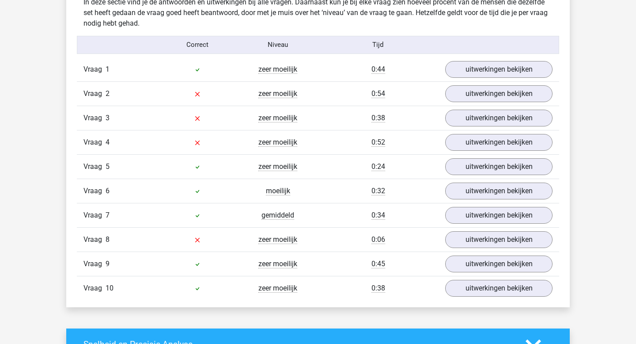
scroll to position [704, 0]
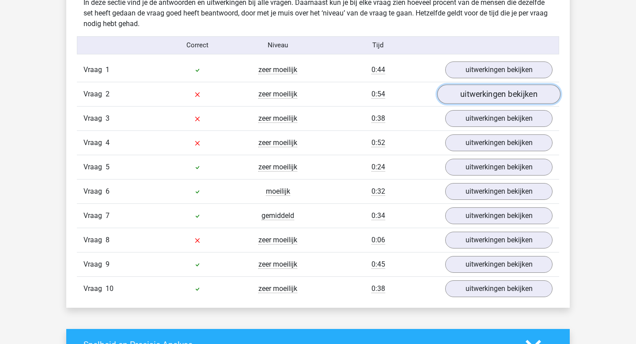
click at [478, 93] on link "uitwerkingen bekijken" at bounding box center [498, 93] width 123 height 19
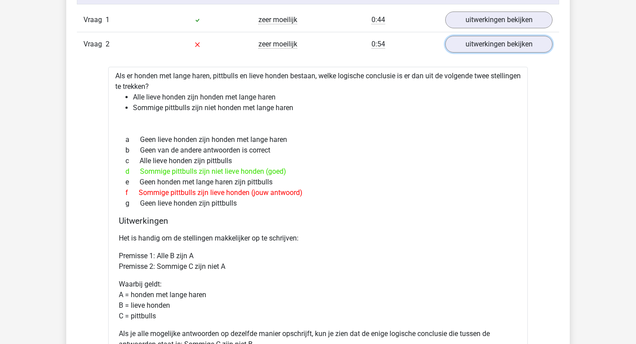
scroll to position [767, 0]
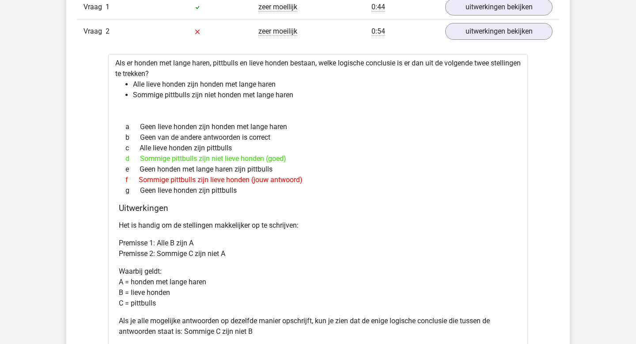
click at [468, 42] on div "Vraag 2 zeer moeilijk 0:54 uitwerkingen bekijken" at bounding box center [318, 31] width 482 height 24
click at [465, 31] on link "uitwerkingen bekijken" at bounding box center [498, 31] width 123 height 19
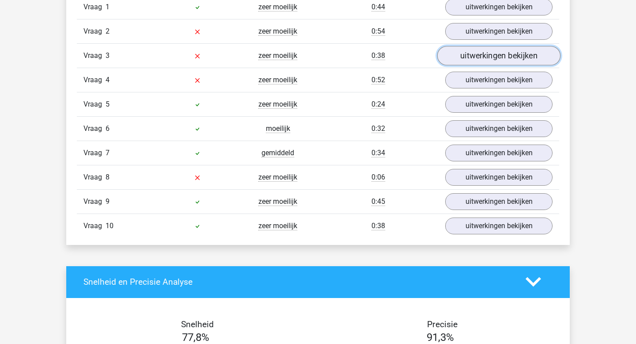
click at [460, 60] on link "uitwerkingen bekijken" at bounding box center [498, 55] width 123 height 19
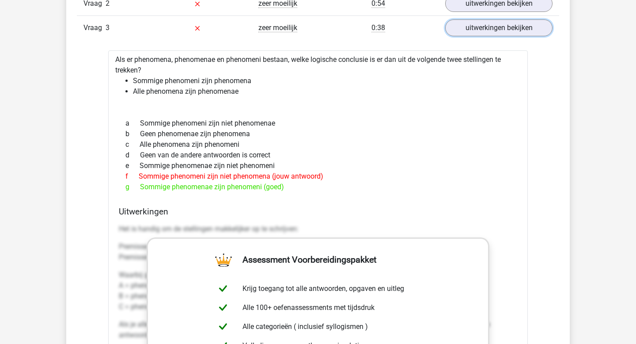
scroll to position [799, 0]
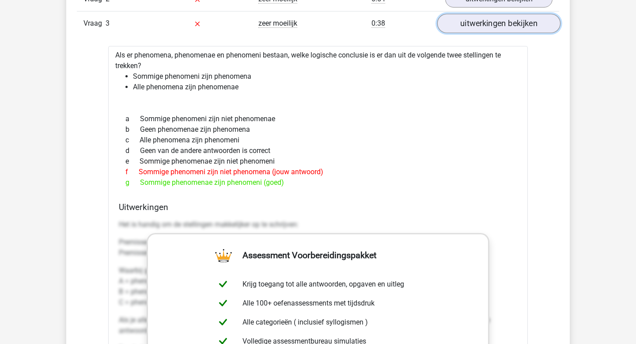
click at [470, 19] on link "uitwerkingen bekijken" at bounding box center [498, 23] width 123 height 19
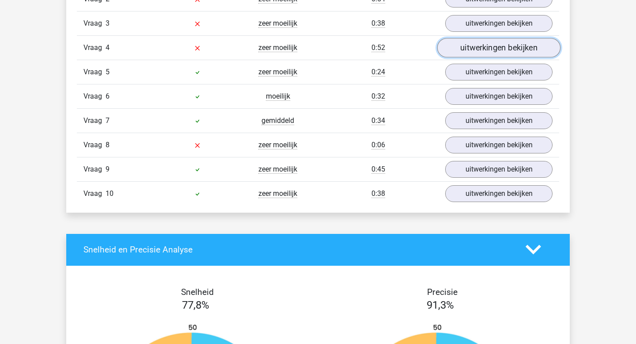
click at [464, 54] on link "uitwerkingen bekijken" at bounding box center [498, 47] width 123 height 19
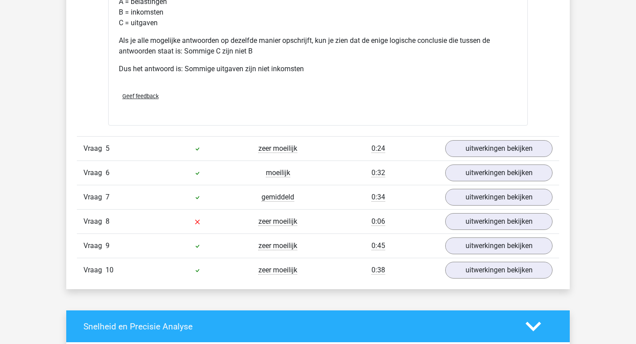
scroll to position [1085, 0]
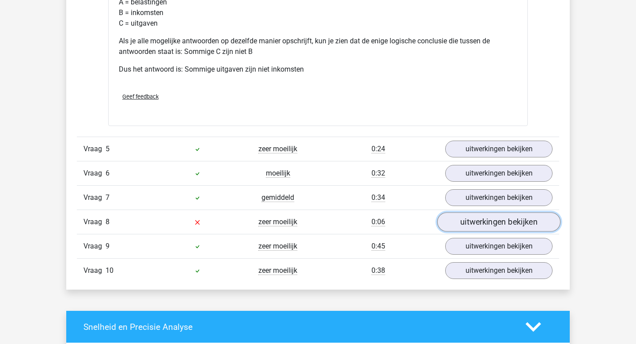
click at [471, 223] on link "uitwerkingen bekijken" at bounding box center [498, 221] width 123 height 19
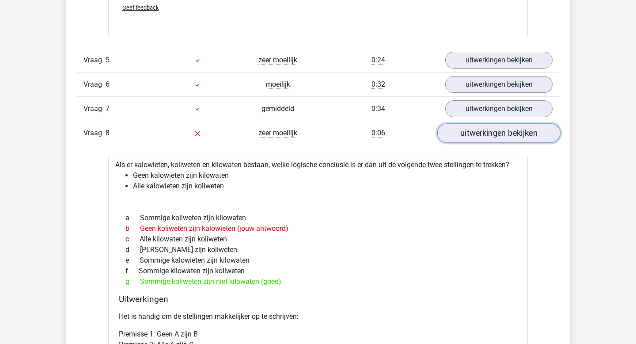
scroll to position [1174, 0]
click at [472, 133] on link "uitwerkingen bekijken" at bounding box center [498, 131] width 123 height 19
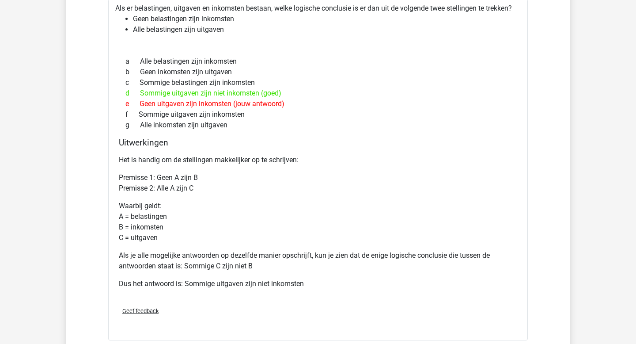
scroll to position [0, 0]
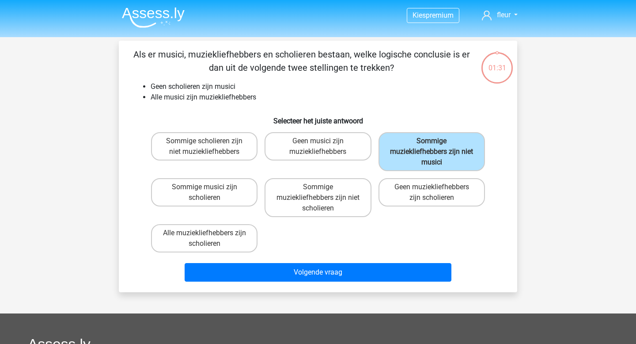
scroll to position [17, 0]
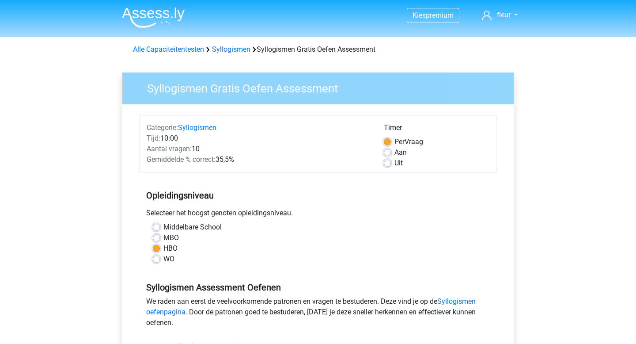
scroll to position [120, 0]
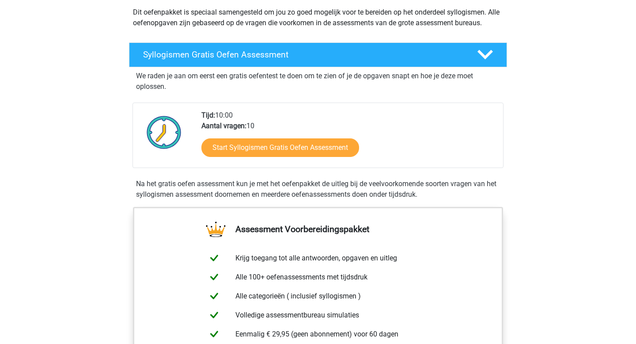
scroll to position [104, 0]
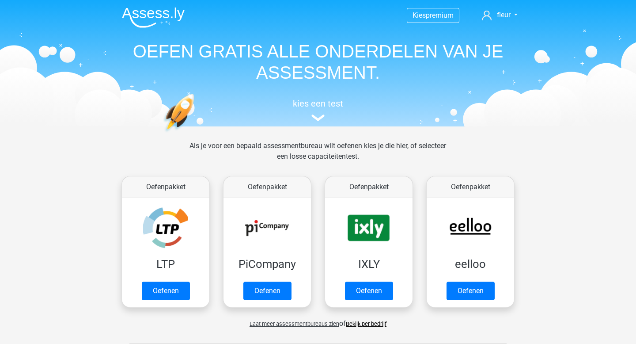
scroll to position [470, 0]
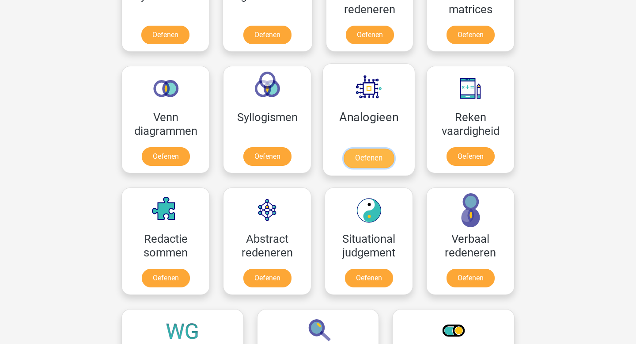
click at [355, 159] on link "Oefenen" at bounding box center [369, 157] width 50 height 19
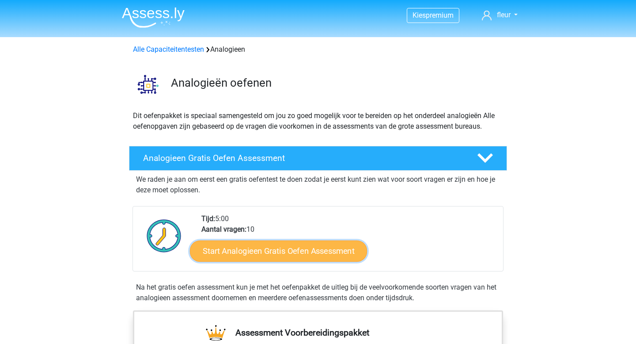
click at [261, 251] on link "Start Analogieen Gratis Oefen Assessment" at bounding box center [278, 250] width 177 height 21
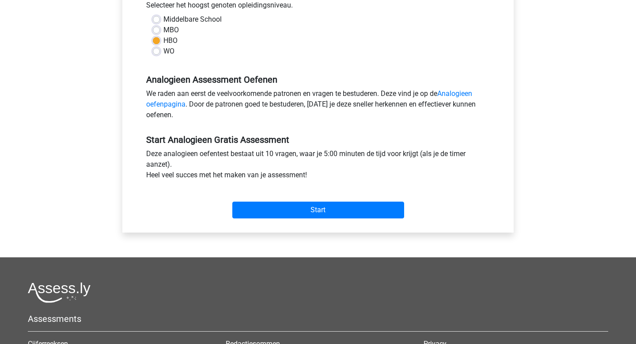
scroll to position [208, 0]
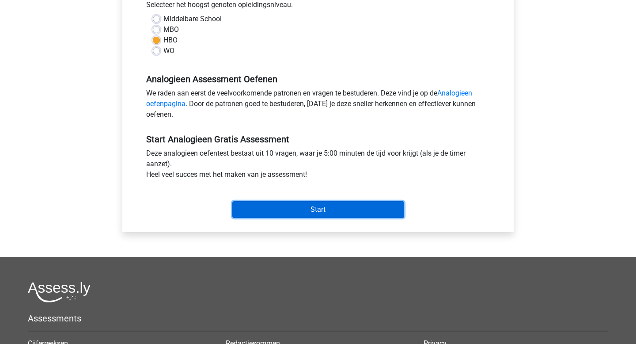
click at [265, 216] on input "Start" at bounding box center [318, 209] width 172 height 17
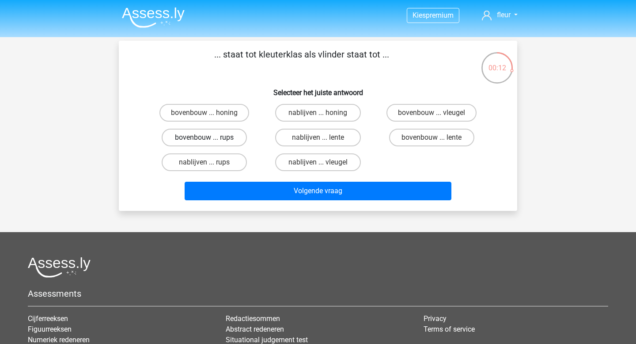
click at [230, 140] on label "bovenbouw ... rups" at bounding box center [204, 137] width 85 height 18
click at [210, 140] on input "bovenbouw ... rups" at bounding box center [207, 140] width 6 height 6
radio input "true"
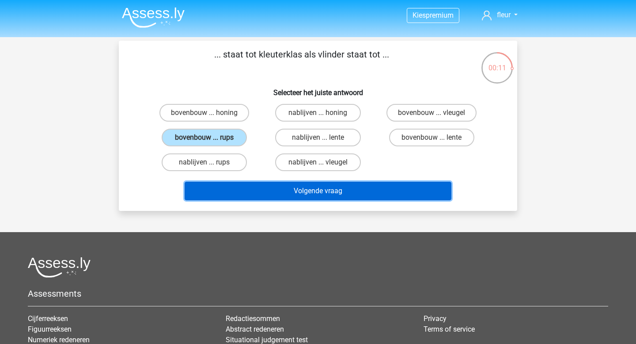
click at [254, 188] on button "Volgende vraag" at bounding box center [318, 190] width 267 height 19
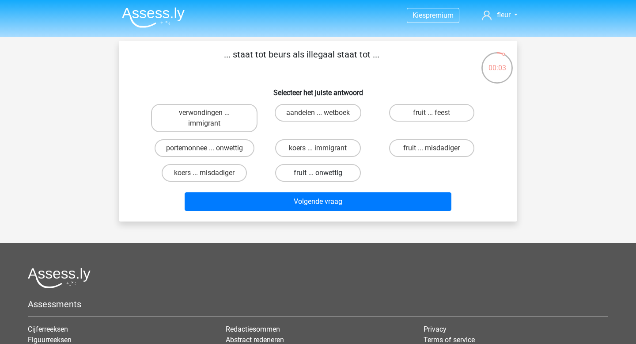
click at [289, 172] on label "fruit ... onwettig" at bounding box center [317, 173] width 85 height 18
click at [318, 173] on input "fruit ... onwettig" at bounding box center [321, 176] width 6 height 6
radio input "true"
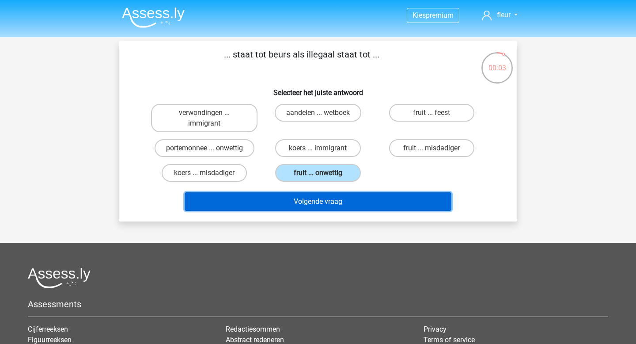
click at [300, 200] on button "Volgende vraag" at bounding box center [318, 201] width 267 height 19
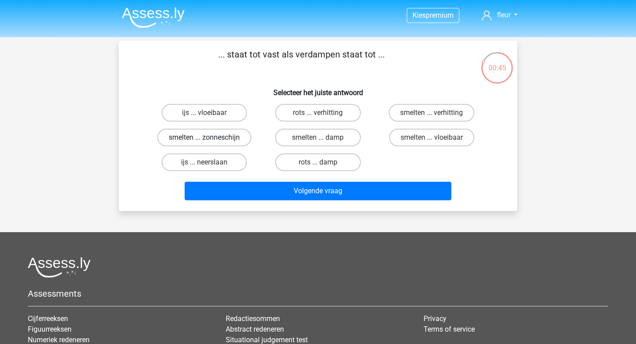
click at [201, 136] on label "smelten ... zonneschijn" at bounding box center [204, 137] width 94 height 18
click at [204, 137] on input "smelten ... zonneschijn" at bounding box center [207, 140] width 6 height 6
radio input "true"
click at [343, 136] on label "smelten ... damp" at bounding box center [317, 137] width 85 height 18
click at [324, 137] on input "smelten ... damp" at bounding box center [321, 140] width 6 height 6
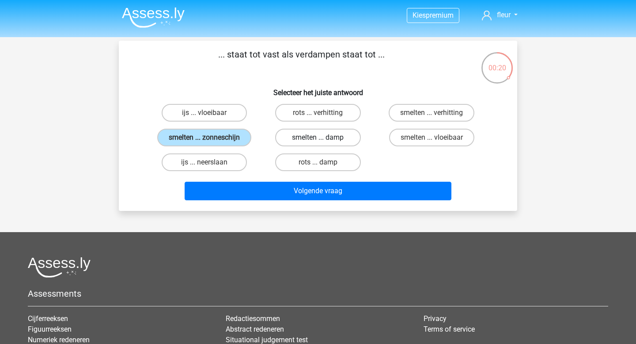
radio input "true"
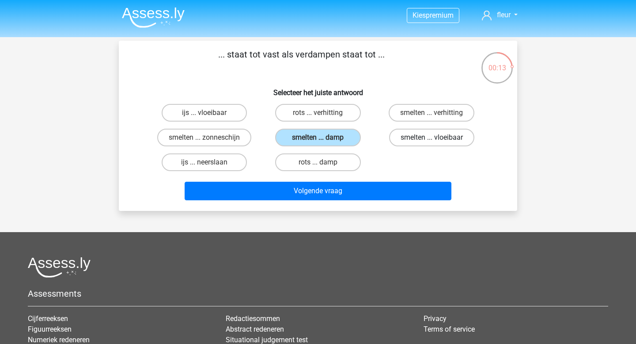
click at [445, 141] on label "smelten ... vloeibaar" at bounding box center [431, 137] width 85 height 18
click at [437, 141] on input "smelten ... vloeibaar" at bounding box center [434, 140] width 6 height 6
radio input "true"
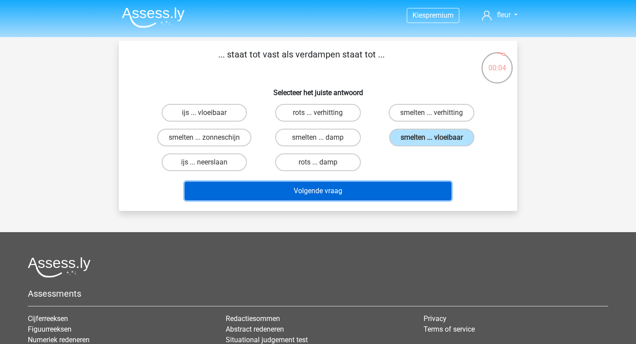
click at [377, 193] on button "Volgende vraag" at bounding box center [318, 190] width 267 height 19
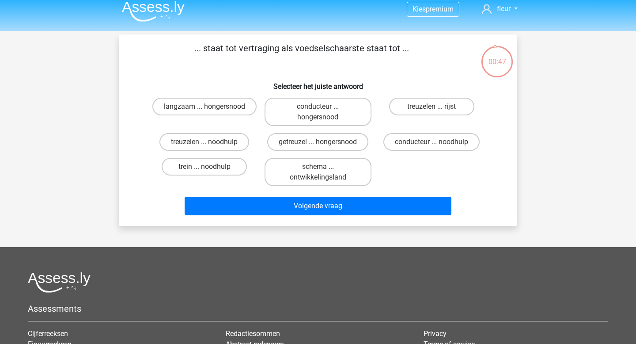
scroll to position [4, 0]
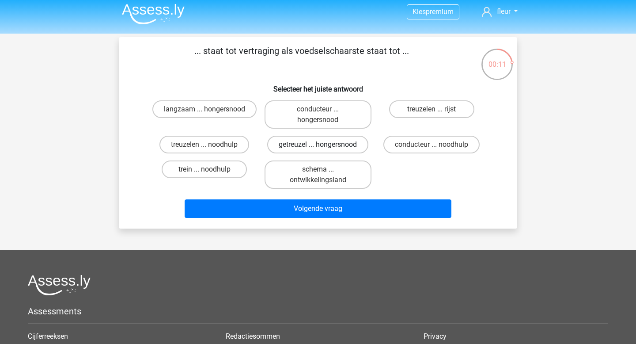
click at [354, 149] on label "getreuzel ... hongersnood" at bounding box center [317, 145] width 101 height 18
click at [324, 149] on input "getreuzel ... hongersnood" at bounding box center [321, 147] width 6 height 6
radio input "true"
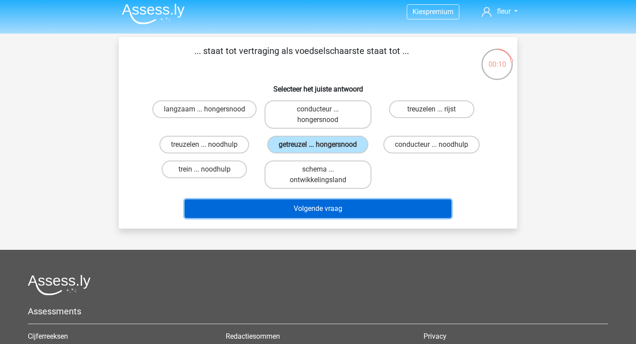
click at [268, 217] on button "Volgende vraag" at bounding box center [318, 208] width 267 height 19
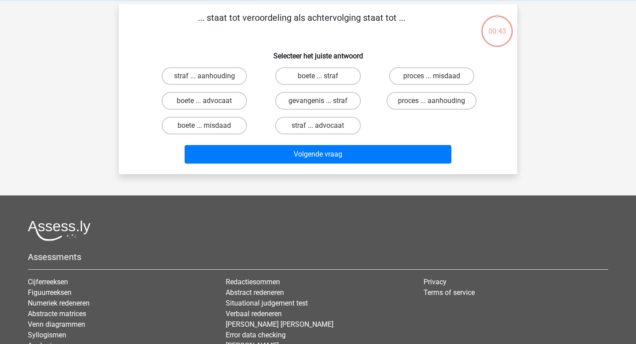
scroll to position [41, 0]
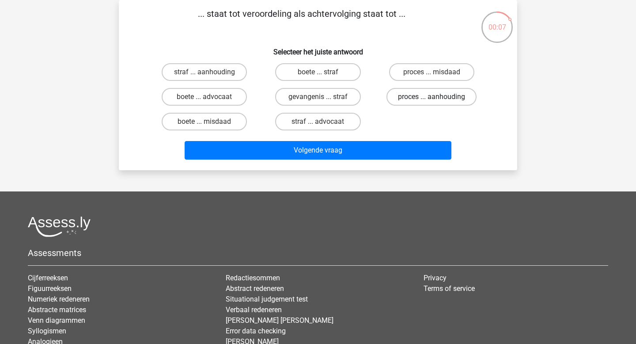
click at [416, 99] on label "proces ... aanhouding" at bounding box center [431, 97] width 90 height 18
click at [431, 99] on input "proces ... aanhouding" at bounding box center [434, 100] width 6 height 6
radio input "true"
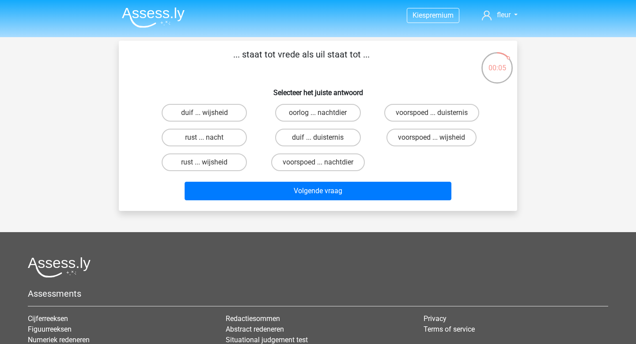
click at [322, 140] on input "duif ... duisternis" at bounding box center [321, 140] width 6 height 6
radio input "true"
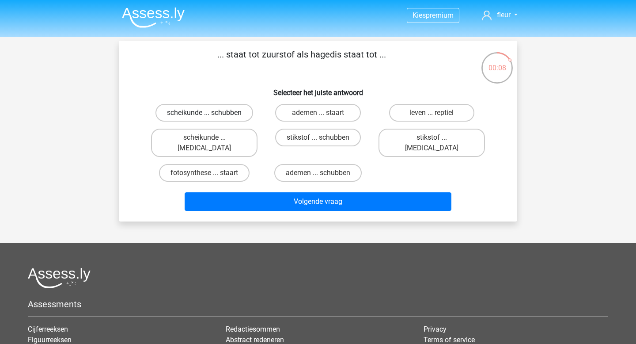
click at [222, 111] on label "scheikunde ... schubben" at bounding box center [204, 113] width 98 height 18
click at [210, 113] on input "scheikunde ... schubben" at bounding box center [207, 116] width 6 height 6
radio input "true"
click at [233, 164] on label "fotosynthese ... staart" at bounding box center [204, 173] width 91 height 18
click at [210, 173] on input "fotosynthese ... staart" at bounding box center [207, 176] width 6 height 6
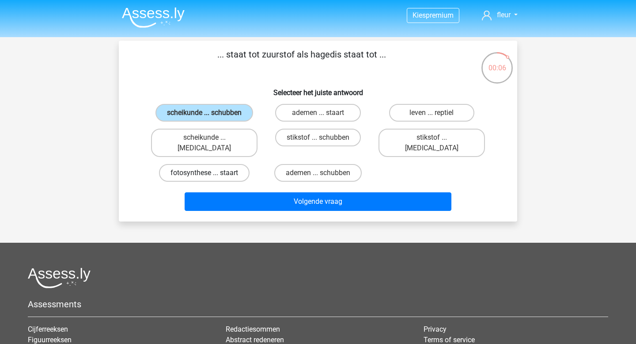
radio input "true"
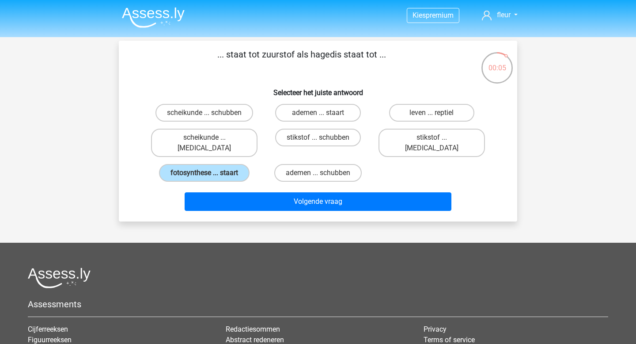
click at [222, 123] on div "scheikunde ... schubben" at bounding box center [203, 112] width 113 height 25
click at [223, 112] on label "scheikunde ... schubben" at bounding box center [204, 113] width 98 height 18
click at [210, 113] on input "scheikunde ... schubben" at bounding box center [207, 116] width 6 height 6
radio input "true"
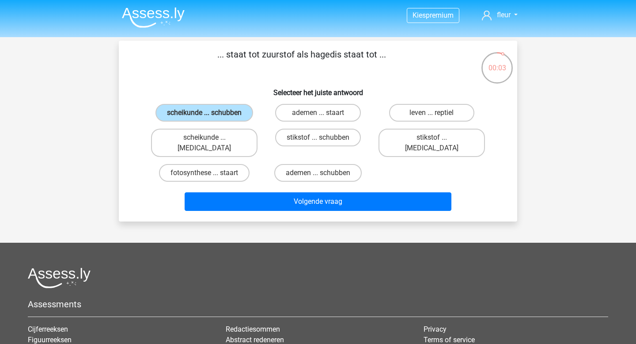
click at [219, 185] on div "Volgende vraag" at bounding box center [318, 199] width 370 height 29
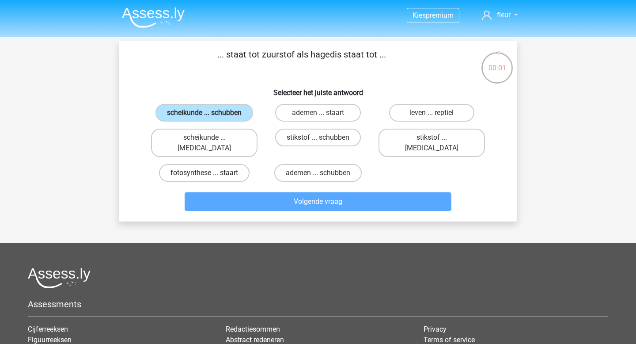
click at [215, 164] on label "fotosynthese ... staart" at bounding box center [204, 173] width 91 height 18
click at [210, 173] on input "fotosynthese ... staart" at bounding box center [207, 176] width 6 height 6
radio input "true"
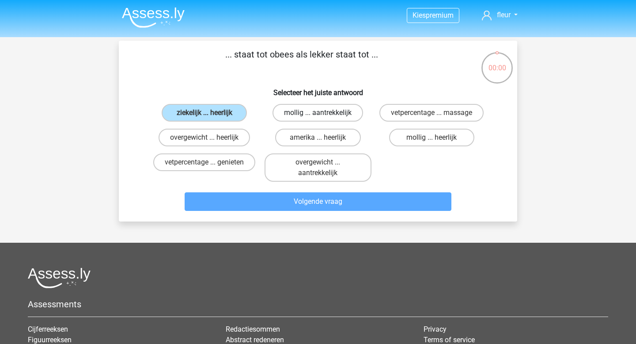
click at [324, 117] on label "mollig ... aantrekkelijk" at bounding box center [317, 113] width 91 height 18
click at [324, 117] on input "mollig ... aantrekkelijk" at bounding box center [321, 116] width 6 height 6
radio input "true"
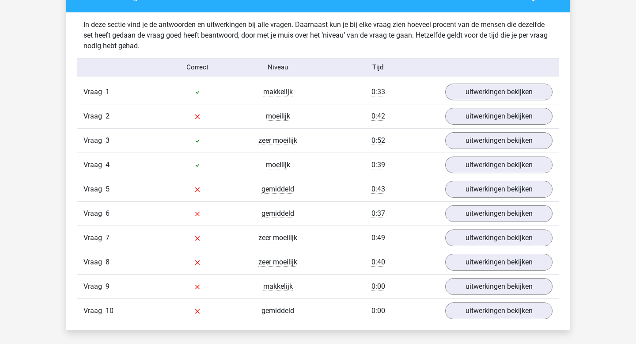
scroll to position [692, 0]
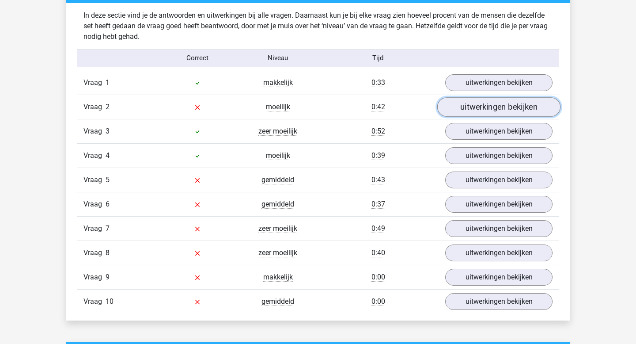
click at [481, 112] on link "uitwerkingen bekijken" at bounding box center [498, 106] width 123 height 19
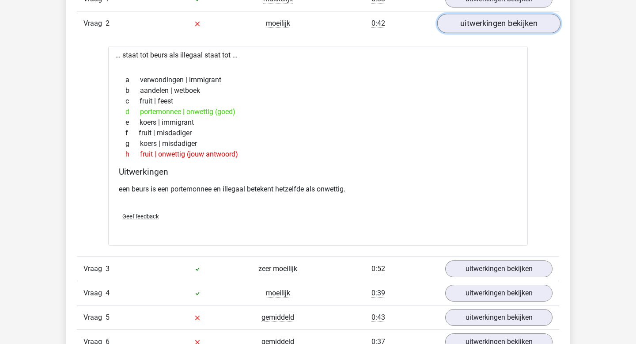
scroll to position [775, 0]
drag, startPoint x: 468, startPoint y: 94, endPoint x: 468, endPoint y: 100, distance: 5.7
click at [468, 100] on div "a verwondingen | immigrant b aandelen | wetboek c fruit | feest d portemonnee |…" at bounding box center [318, 118] width 398 height 92
click at [486, 23] on link "uitwerkingen bekijken" at bounding box center [498, 23] width 123 height 19
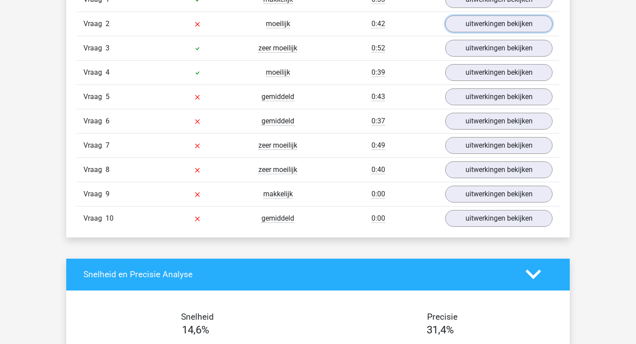
scroll to position [739, 0]
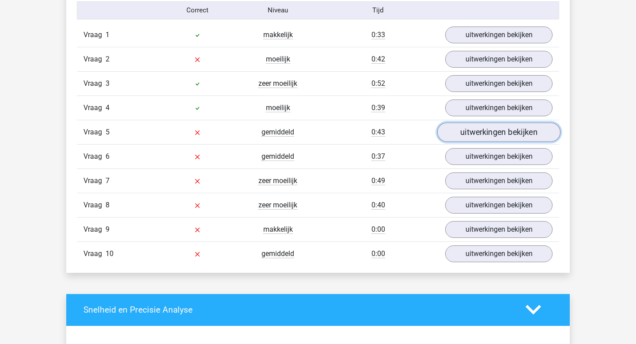
click at [477, 135] on link "uitwerkingen bekijken" at bounding box center [498, 131] width 123 height 19
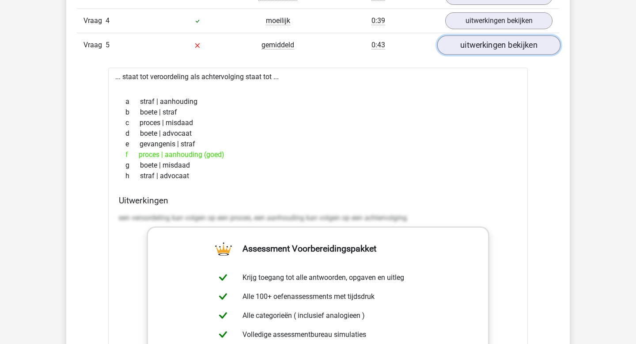
scroll to position [820, 0]
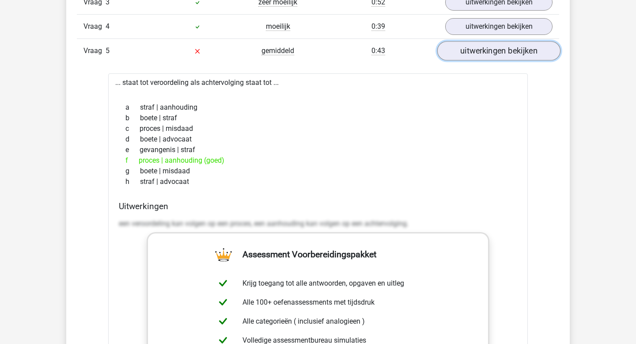
click at [480, 56] on link "uitwerkingen bekijken" at bounding box center [498, 50] width 123 height 19
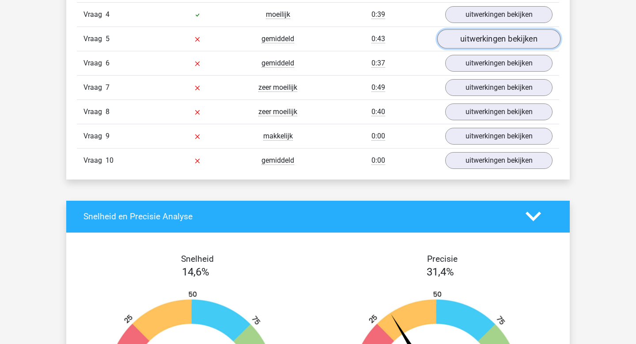
scroll to position [835, 0]
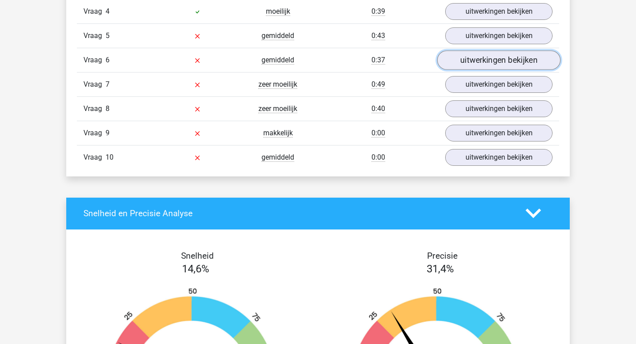
click at [480, 56] on link "uitwerkingen bekijken" at bounding box center [498, 59] width 123 height 19
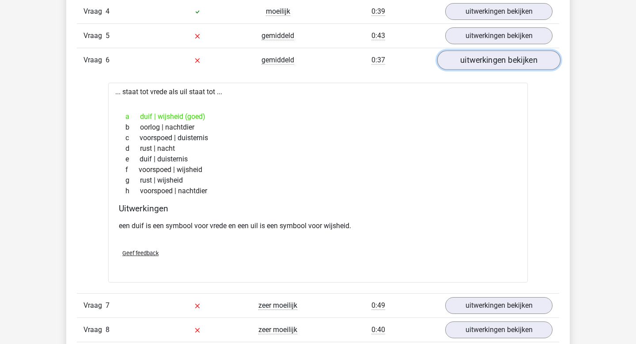
click at [488, 59] on link "uitwerkingen bekijken" at bounding box center [498, 59] width 123 height 19
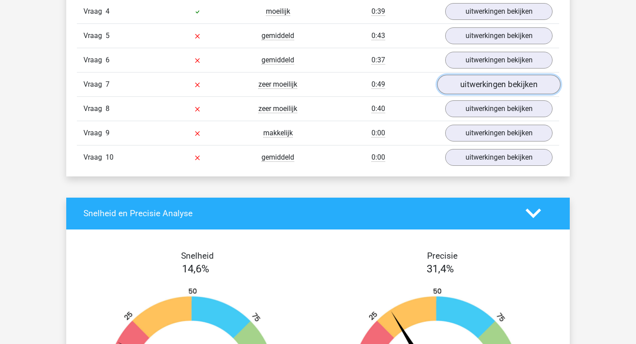
click at [487, 86] on link "uitwerkingen bekijken" at bounding box center [498, 84] width 123 height 19
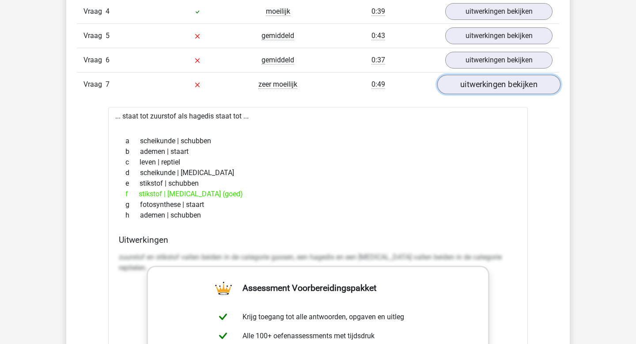
click at [487, 86] on link "uitwerkingen bekijken" at bounding box center [498, 84] width 123 height 19
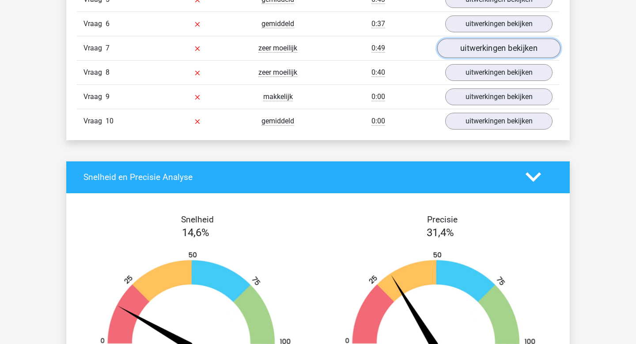
scroll to position [876, 0]
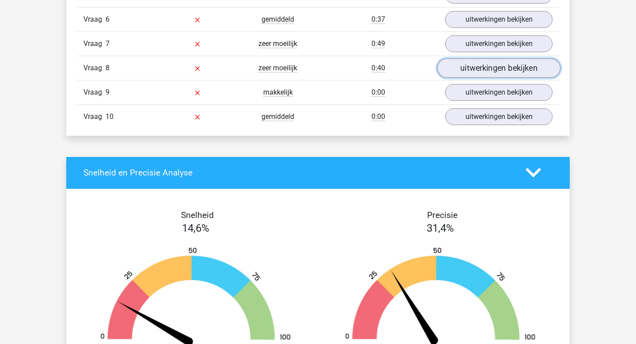
click at [488, 67] on link "uitwerkingen bekijken" at bounding box center [498, 67] width 123 height 19
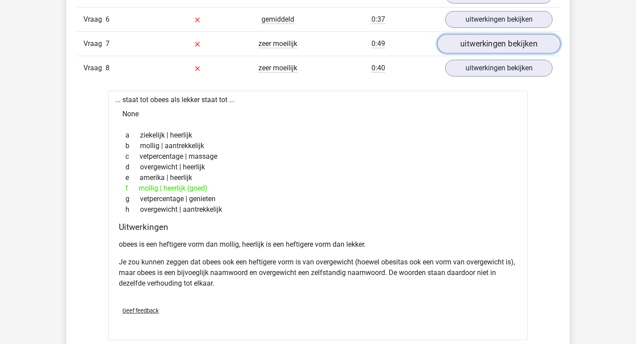
click at [491, 49] on link "uitwerkingen bekijken" at bounding box center [498, 43] width 123 height 19
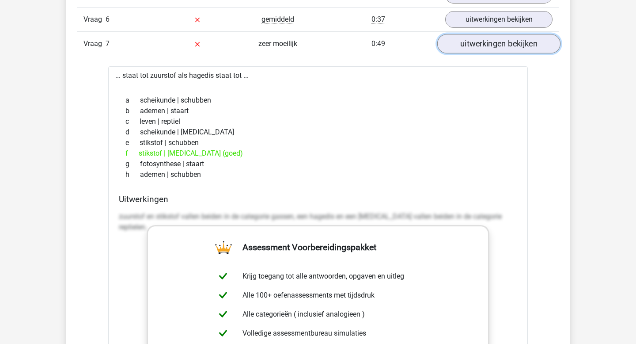
click at [491, 49] on link "uitwerkingen bekijken" at bounding box center [498, 43] width 123 height 19
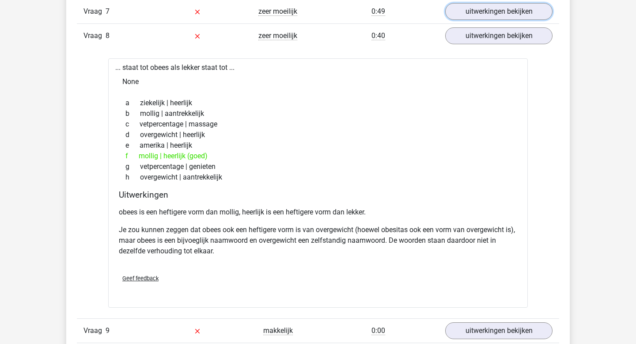
scroll to position [908, 0]
click at [490, 15] on link "uitwerkingen bekijken" at bounding box center [498, 11] width 123 height 19
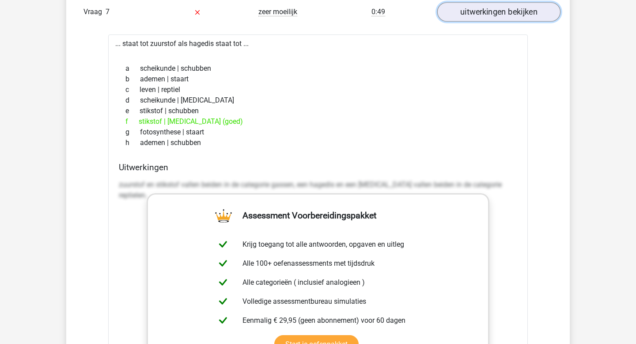
click at [490, 15] on link "uitwerkingen bekijken" at bounding box center [498, 11] width 123 height 19
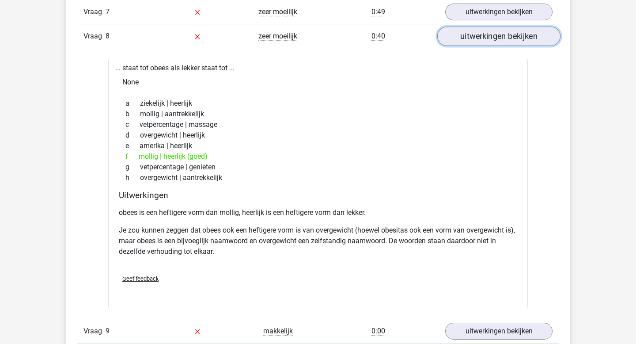
click at [490, 32] on link "uitwerkingen bekijken" at bounding box center [498, 35] width 123 height 19
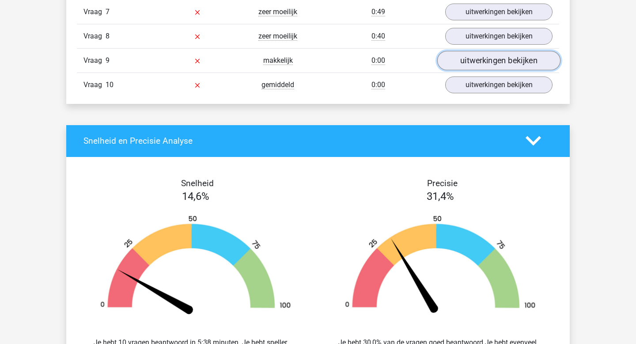
click at [488, 61] on link "uitwerkingen bekijken" at bounding box center [498, 60] width 123 height 19
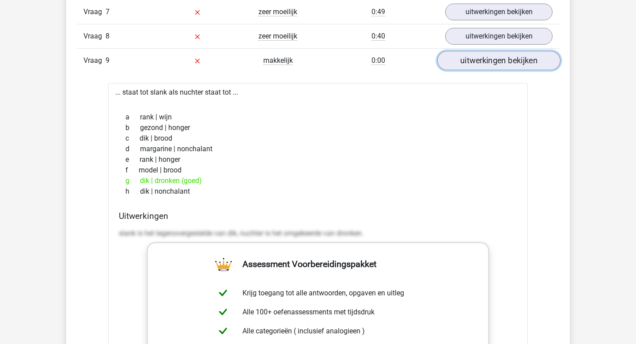
click at [488, 61] on link "uitwerkingen bekijken" at bounding box center [498, 60] width 123 height 19
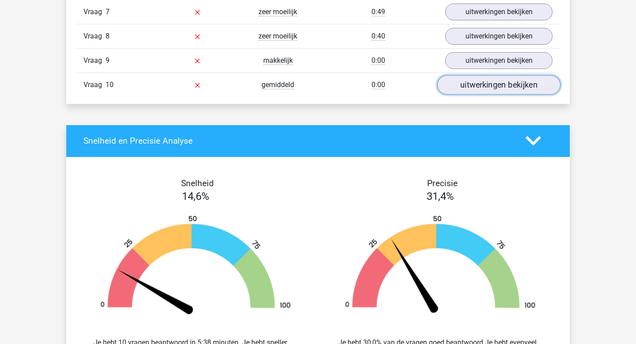
click at [482, 77] on link "uitwerkingen bekijken" at bounding box center [498, 84] width 123 height 19
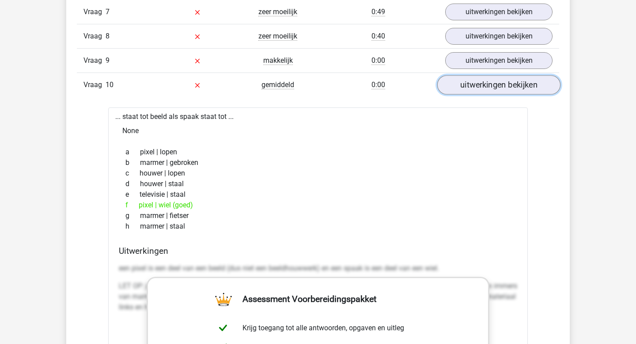
click at [482, 77] on link "uitwerkingen bekijken" at bounding box center [498, 84] width 123 height 19
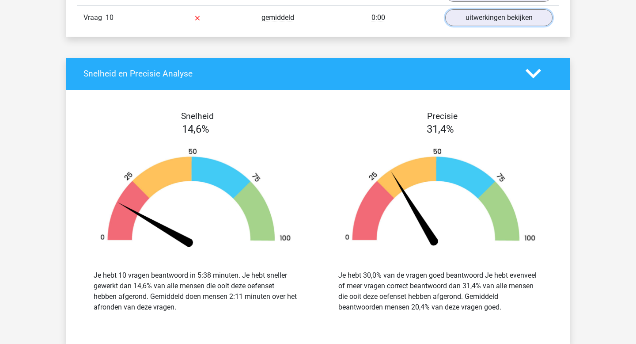
scroll to position [991, 0]
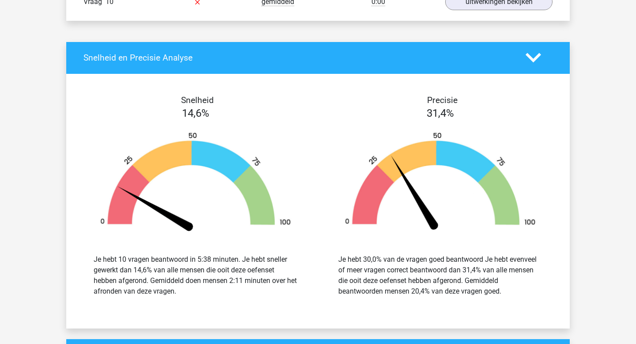
click at [419, 58] on h4 "Snelheid en Precisie Analyse" at bounding box center [297, 58] width 429 height 10
click at [530, 52] on icon at bounding box center [532, 57] width 15 height 15
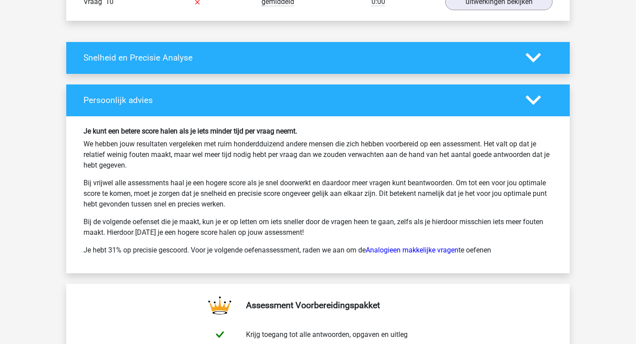
click at [540, 98] on polygon at bounding box center [532, 100] width 15 height 10
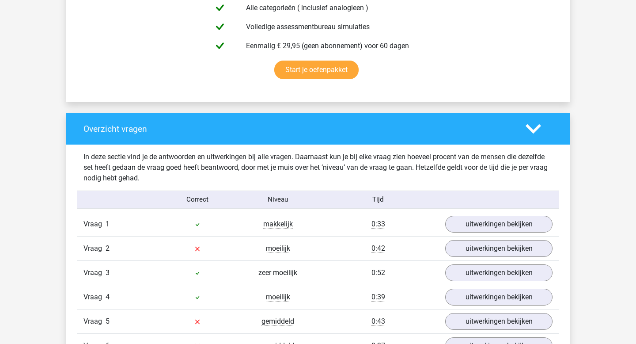
scroll to position [0, 0]
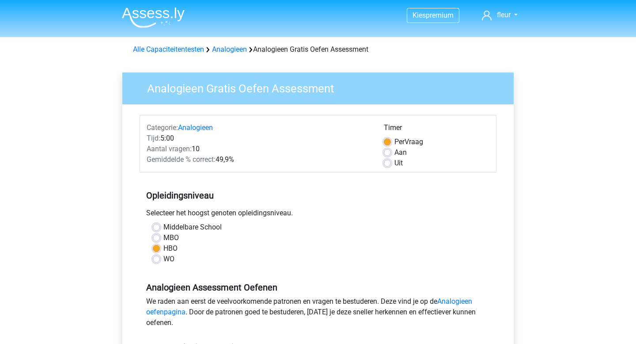
scroll to position [208, 0]
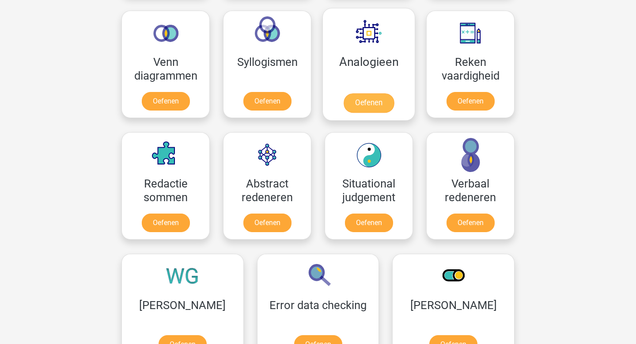
scroll to position [526, 0]
